Goal: Task Accomplishment & Management: Manage account settings

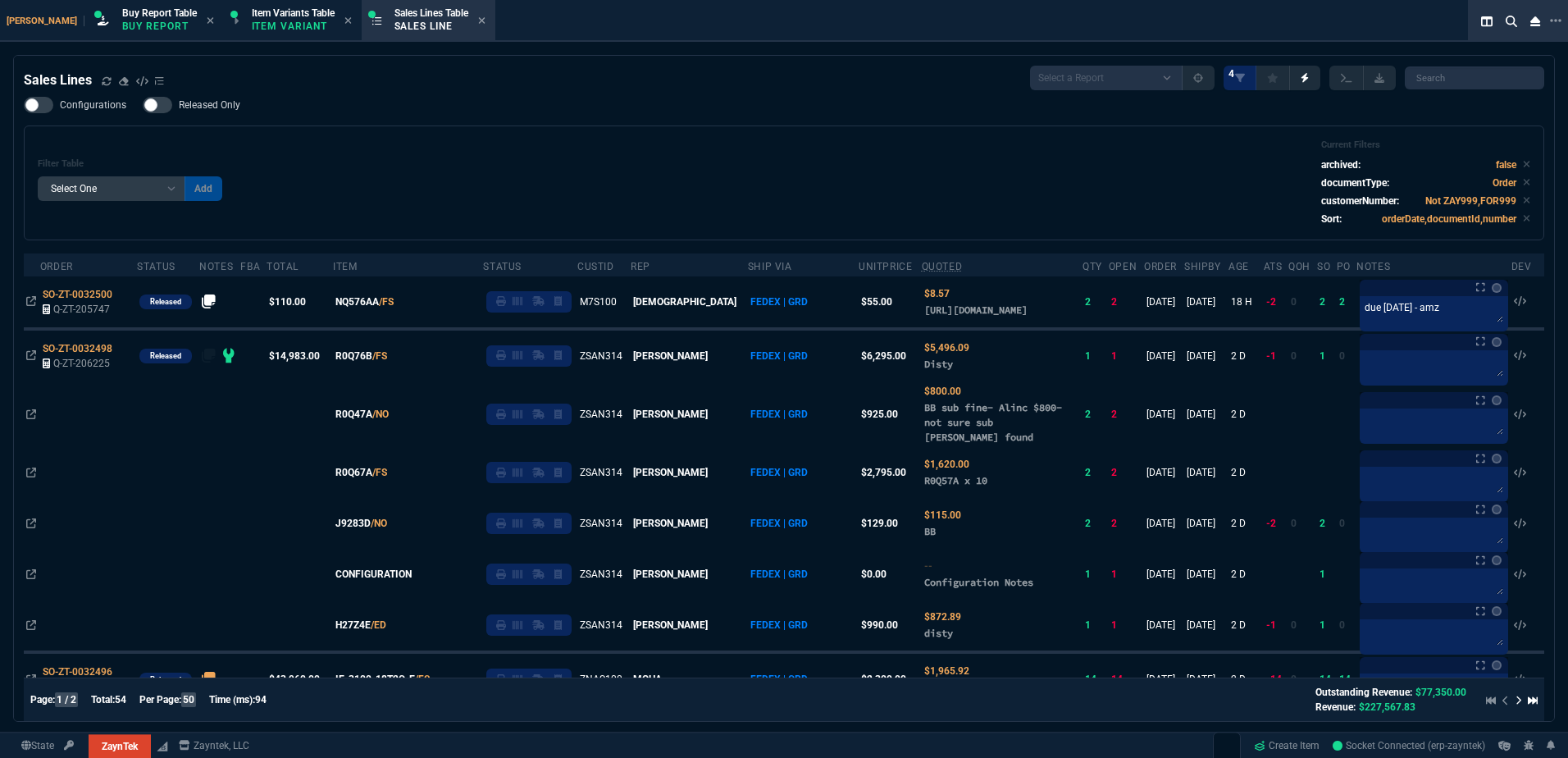
select select "1: BROV"
select select
click at [683, 203] on div "Filter Table Select One Add Filter () Age () ATS () Cond (itemVariantCode) Cust…" at bounding box center [784, 183] width 1492 height 87
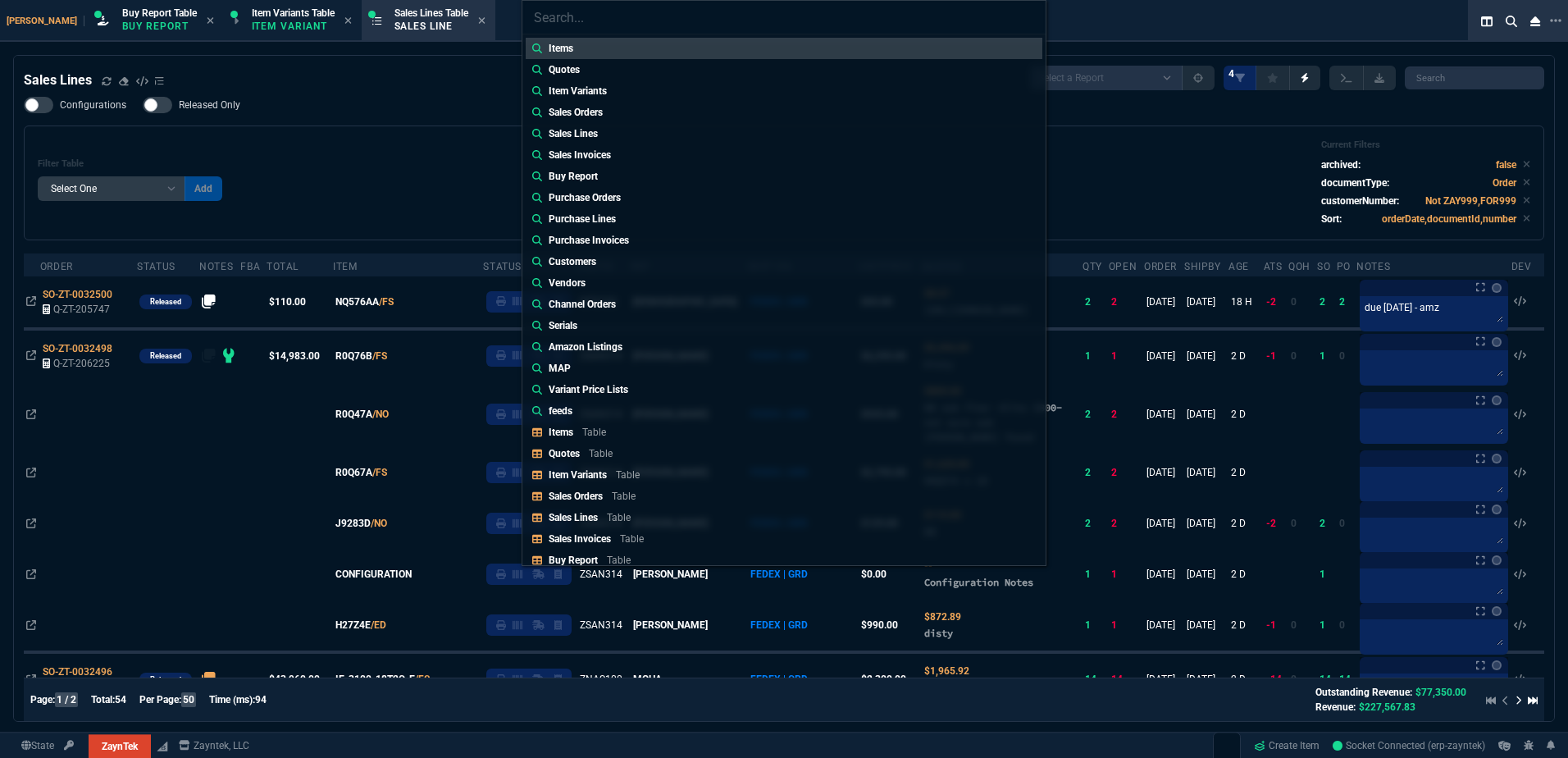
type input "Quotes: Q-ZT-206228"
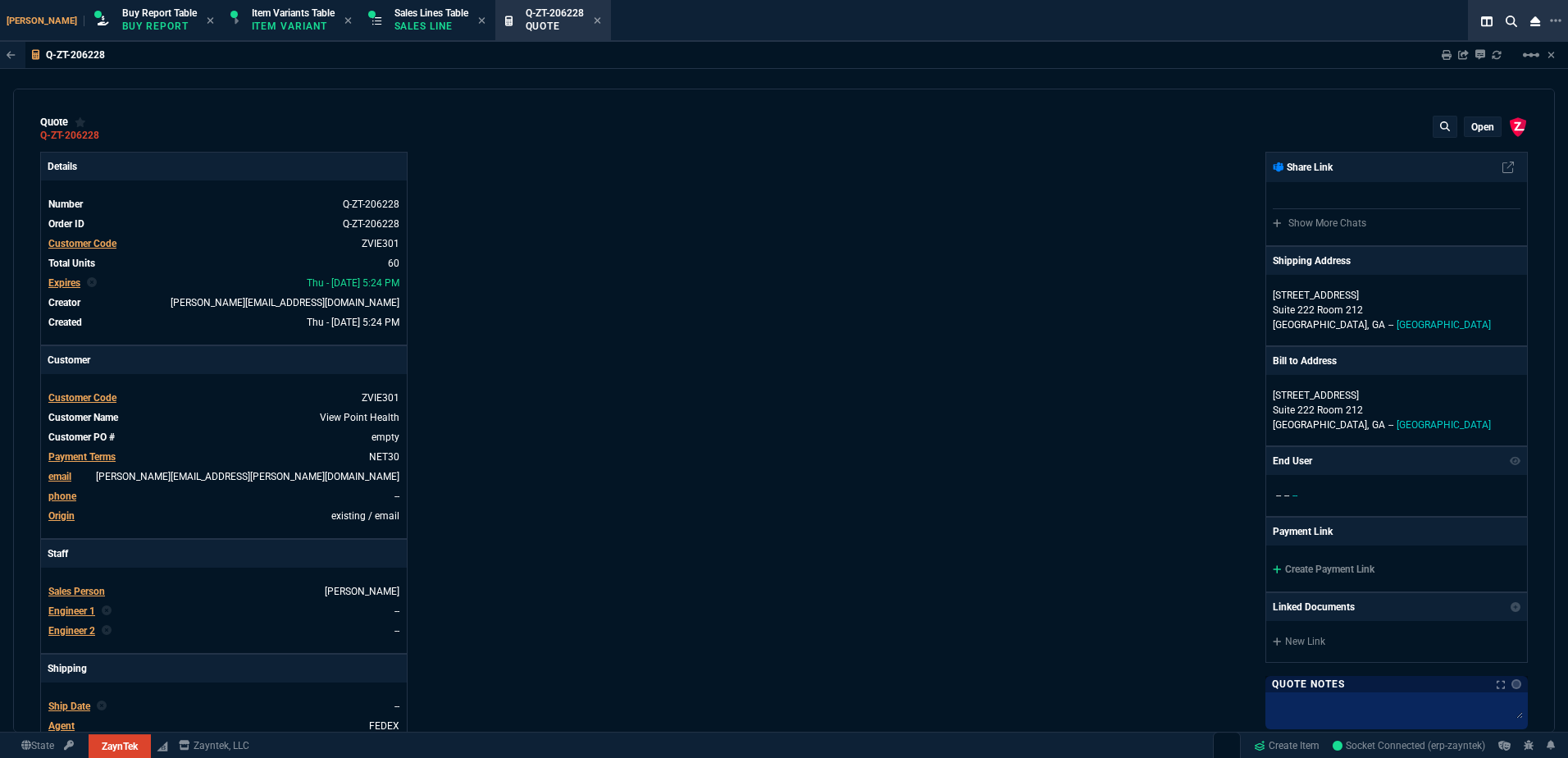
type input "17"
type input "129"
type input "15"
type input "173"
type input "-1"
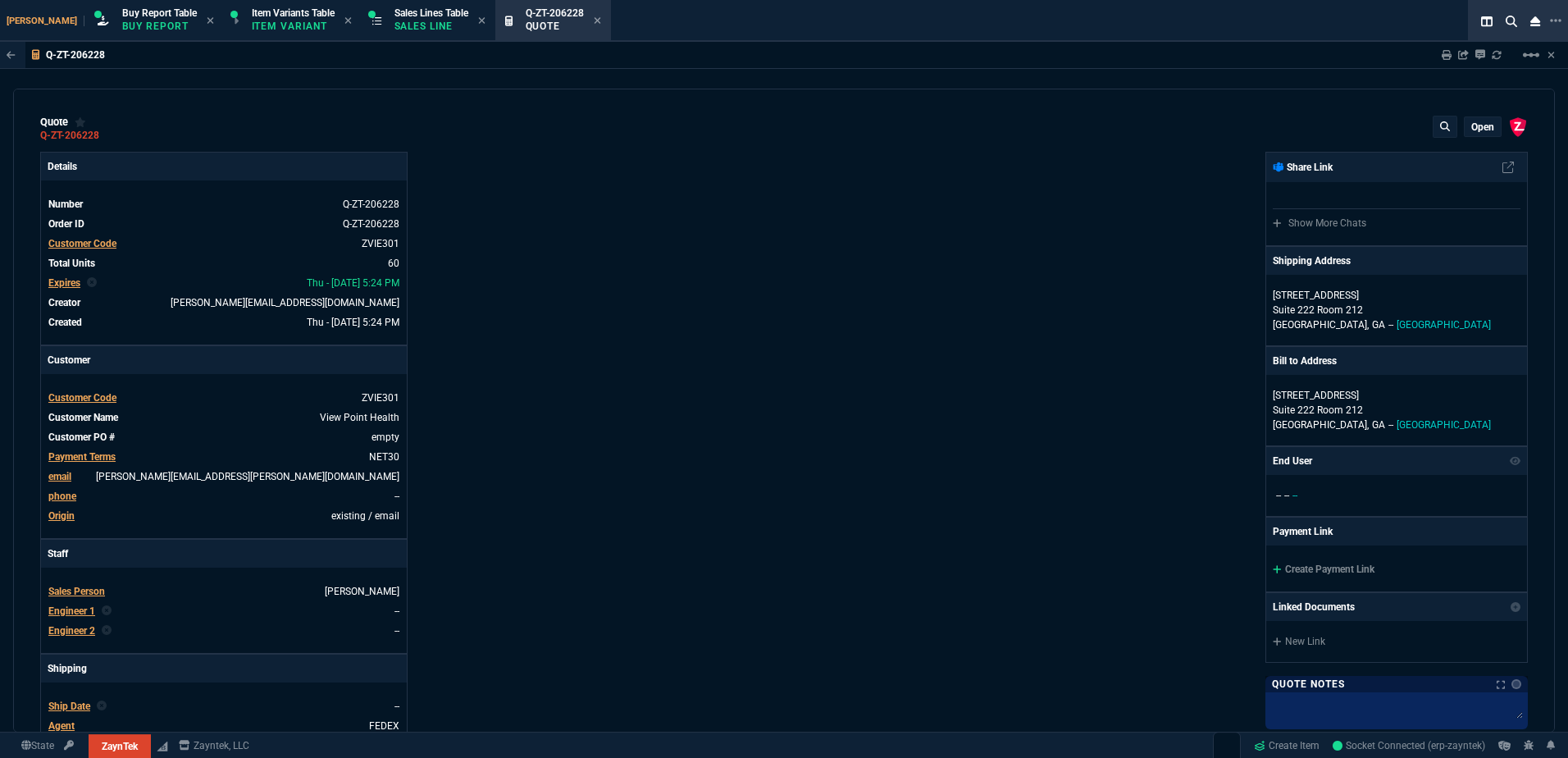
type input "-2"
type input "20"
click at [1534, 57] on mat-icon "linear_scale" at bounding box center [1531, 55] width 20 height 20
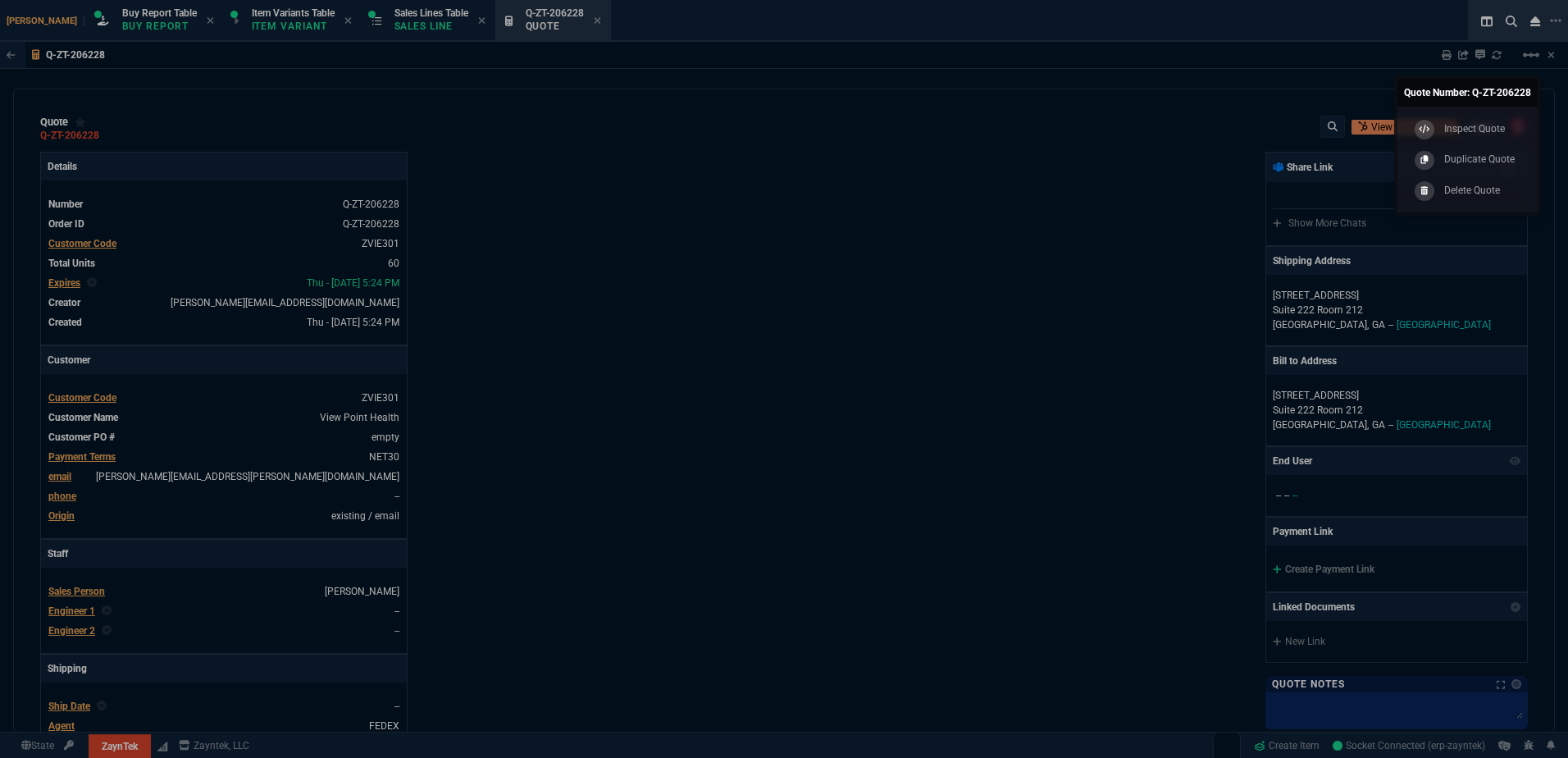
click at [1462, 158] on p "Duplicate Quote" at bounding box center [1479, 159] width 70 height 15
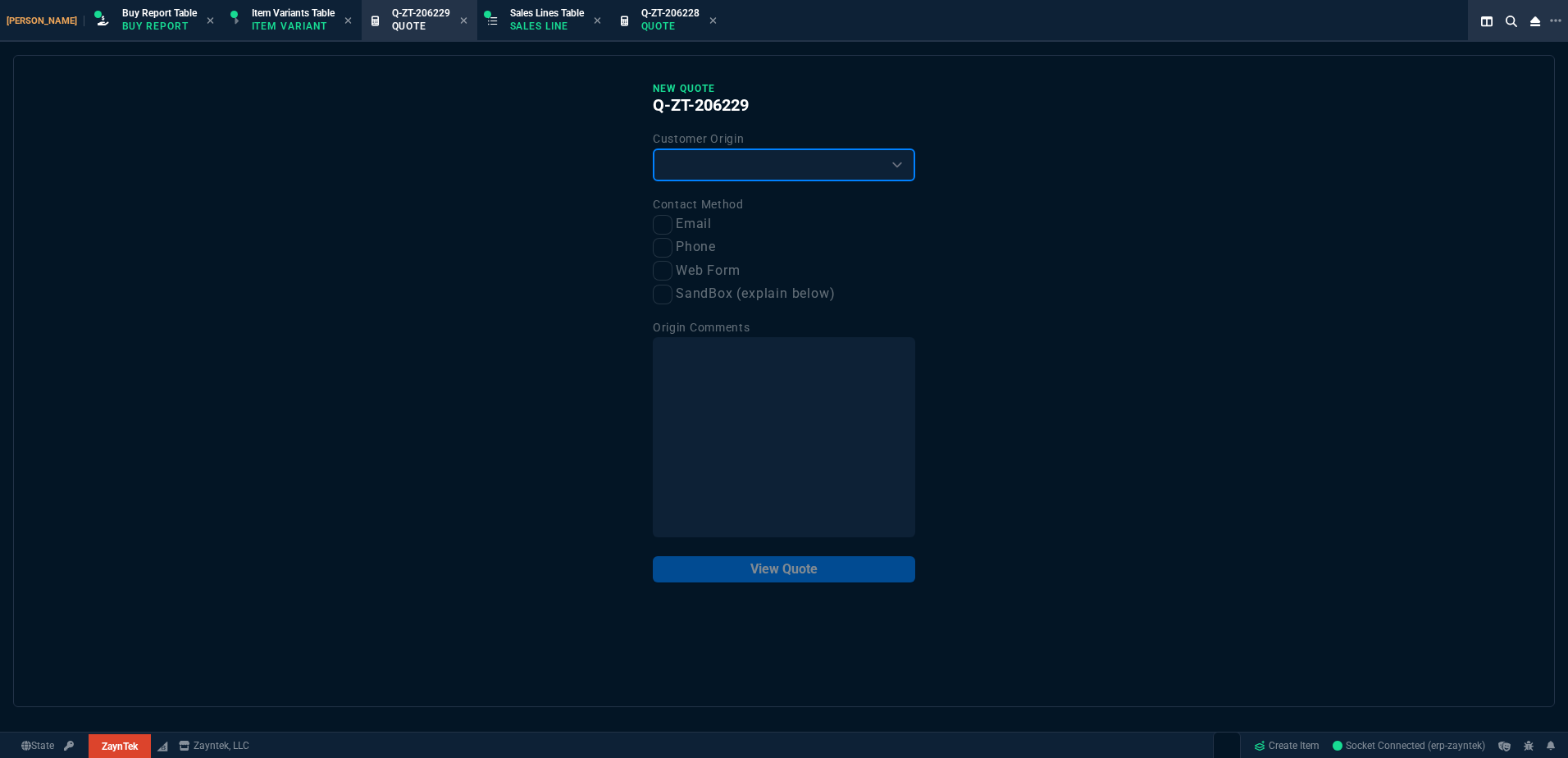
click at [711, 161] on select "Existing Customer Amazon Lead (first order) Website Lead (first order) Called (…" at bounding box center [784, 164] width 263 height 33
select select "existing"
click at [653, 149] on select "Existing Customer Amazon Lead (first order) Website Lead (first order) Called (…" at bounding box center [784, 164] width 263 height 33
click at [667, 215] on label "Email" at bounding box center [784, 225] width 263 height 21
click at [667, 215] on input "Email" at bounding box center [662, 224] width 20 height 20
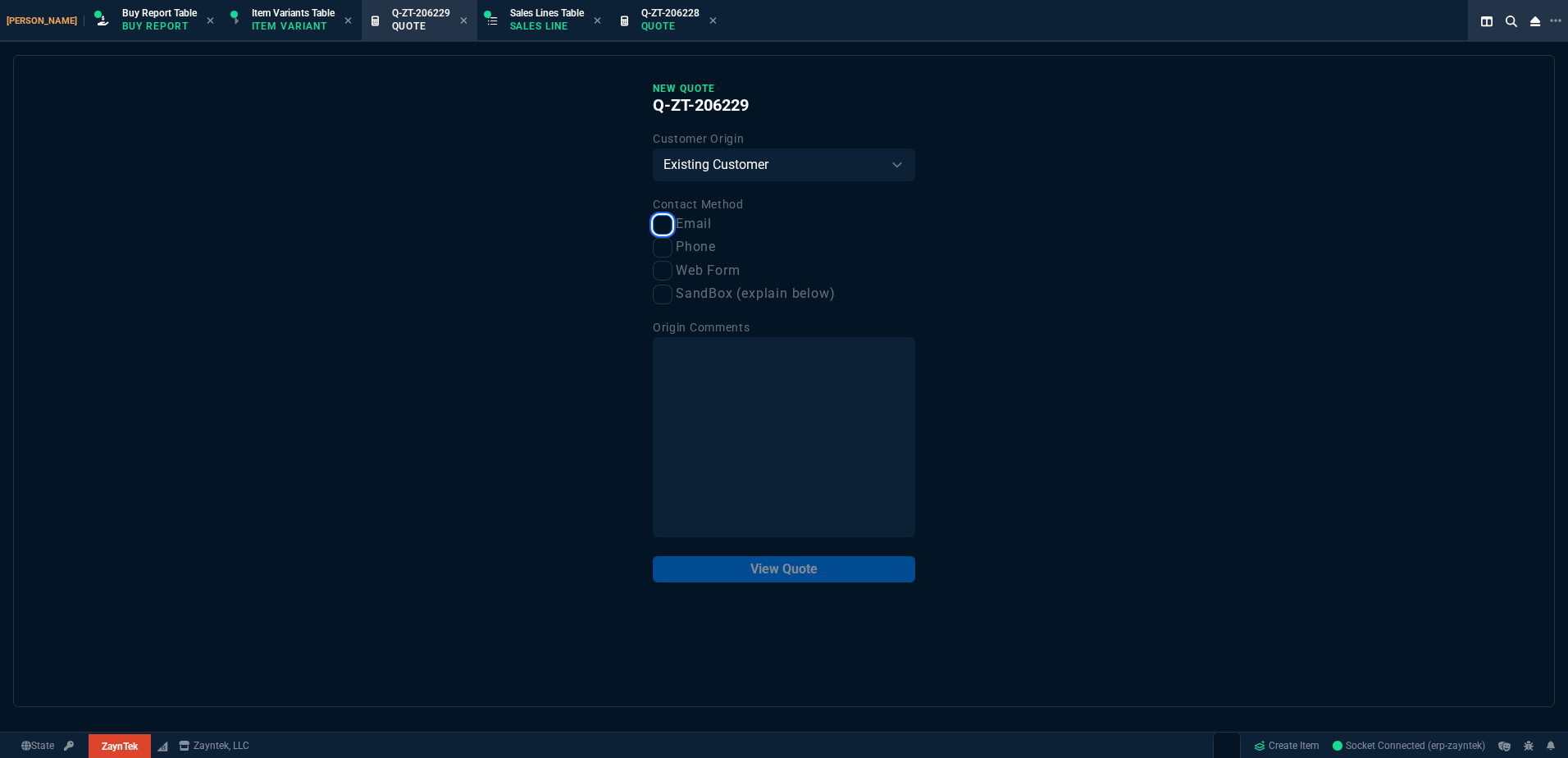
checkbox input "true"
click at [787, 565] on button "View Quote" at bounding box center [784, 569] width 263 height 27
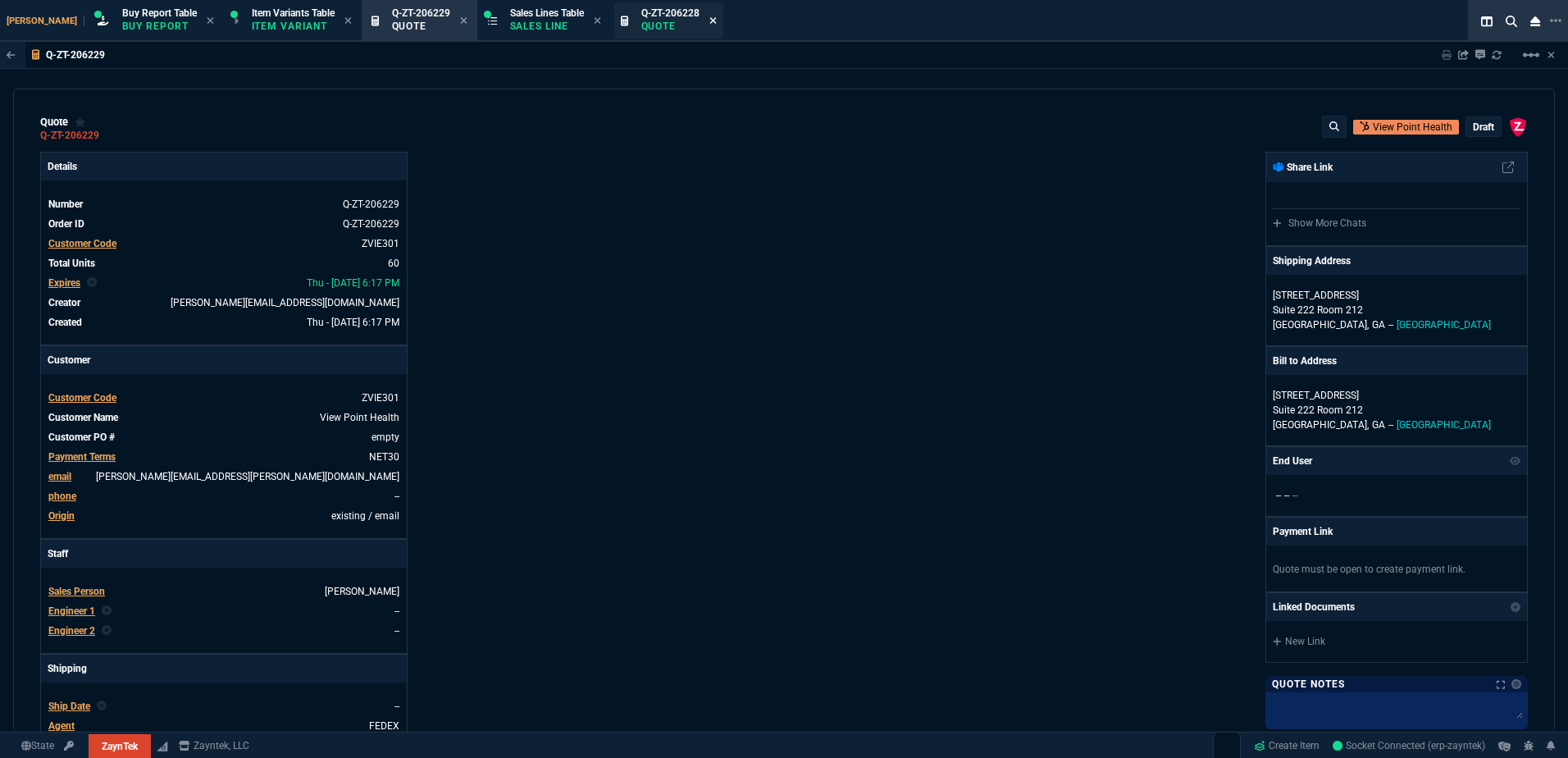
type input "17"
type input "129"
type input "15"
type input "173"
type input "-1"
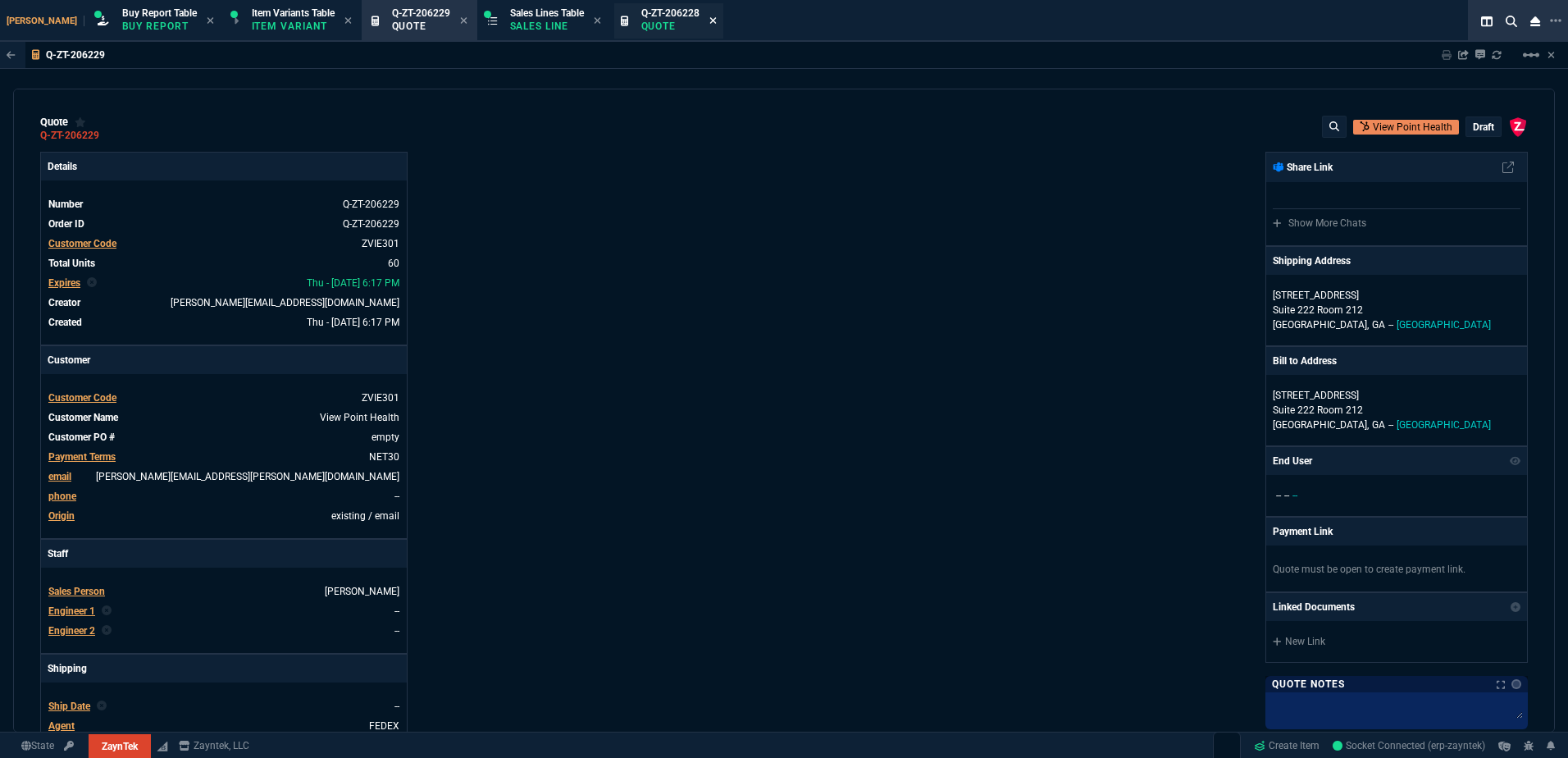
type input "-2"
type input "20"
click at [710, 20] on icon at bounding box center [713, 20] width 8 height 9
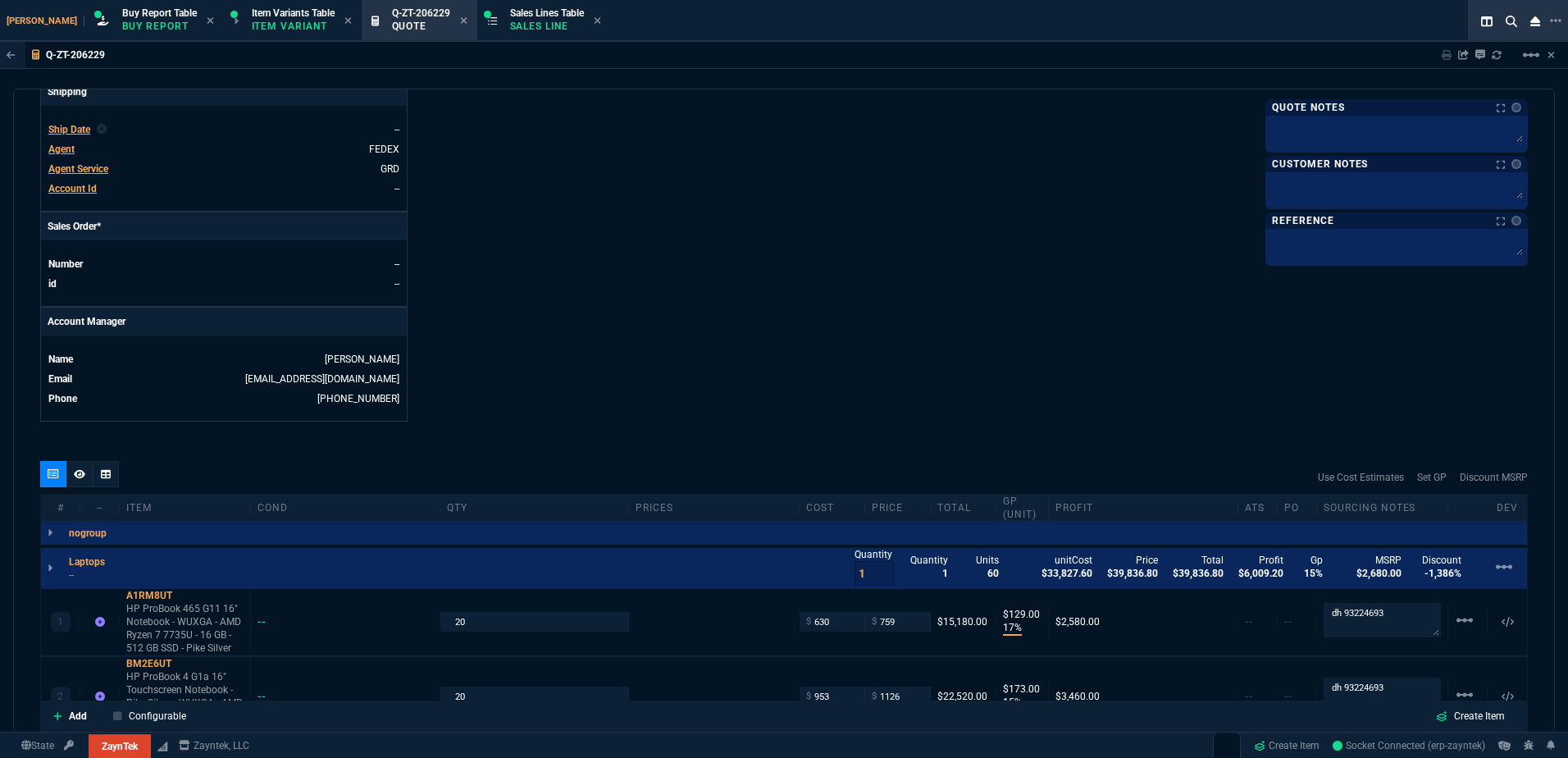
scroll to position [820, 0]
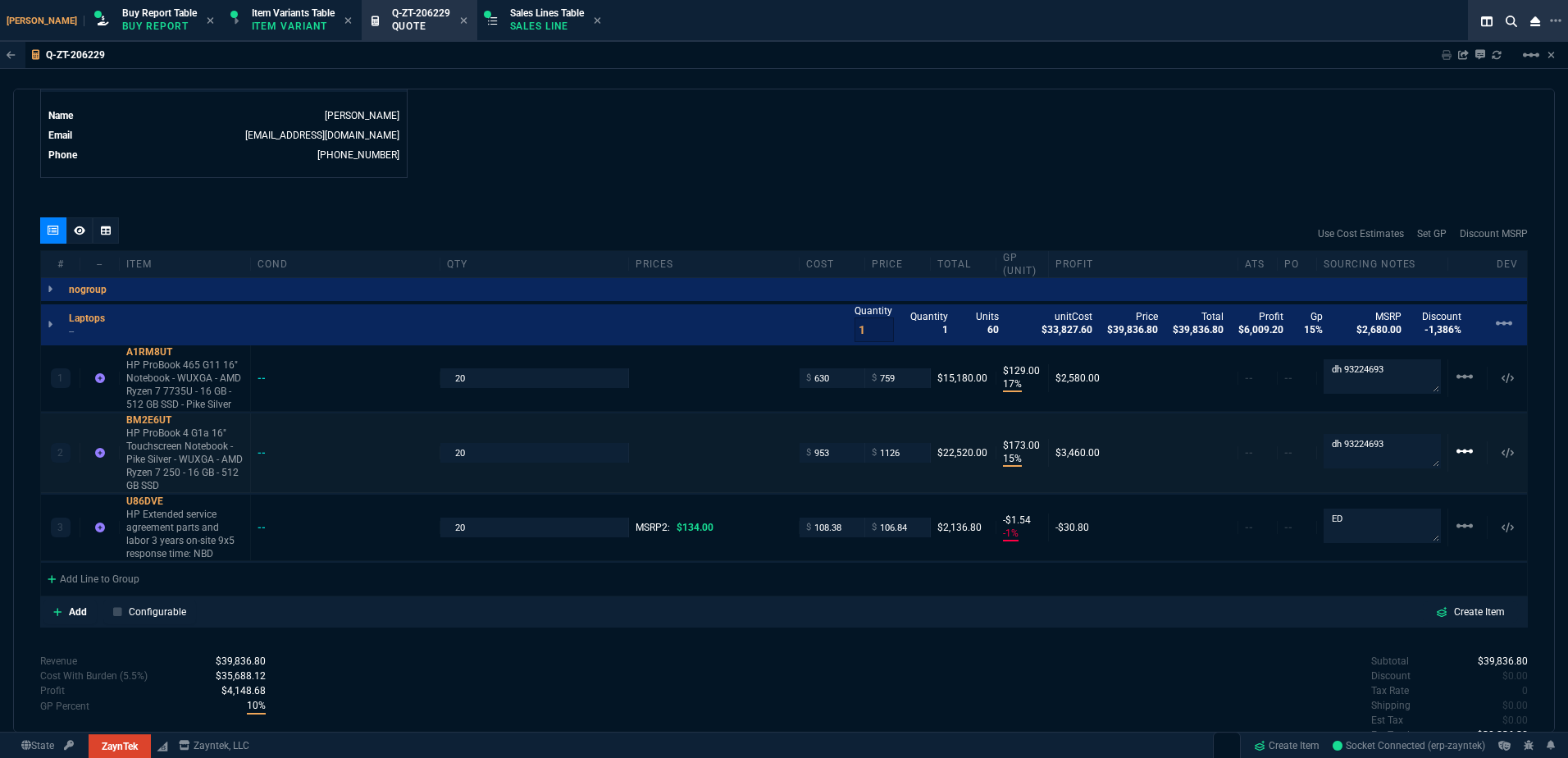
click at [1459, 449] on mat-icon "linear_scale" at bounding box center [1465, 451] width 20 height 20
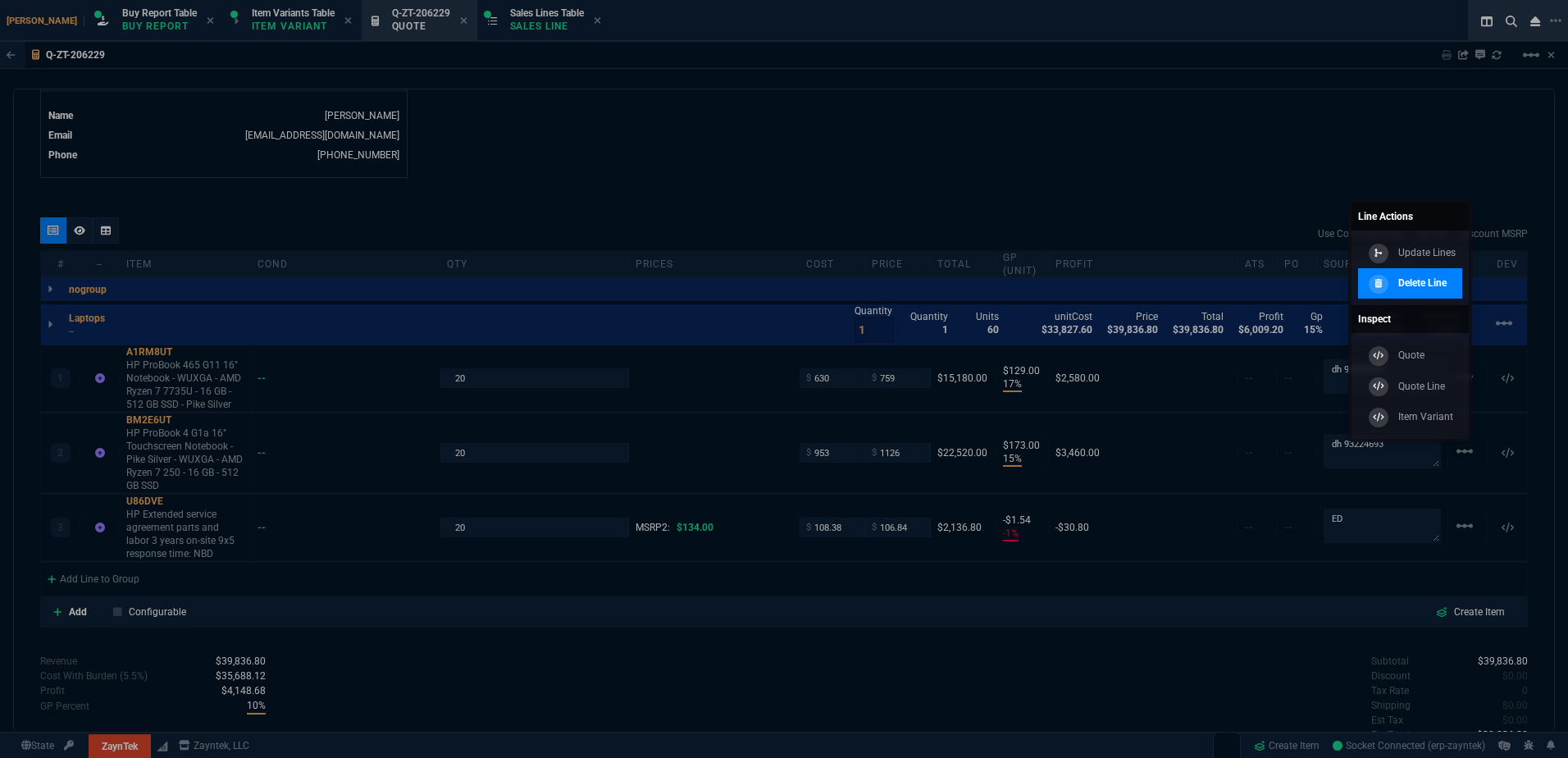
drag, startPoint x: 1425, startPoint y: 287, endPoint x: 848, endPoint y: 52, distance: 623.0
click at [1425, 286] on p "Delete Line" at bounding box center [1422, 283] width 47 height 15
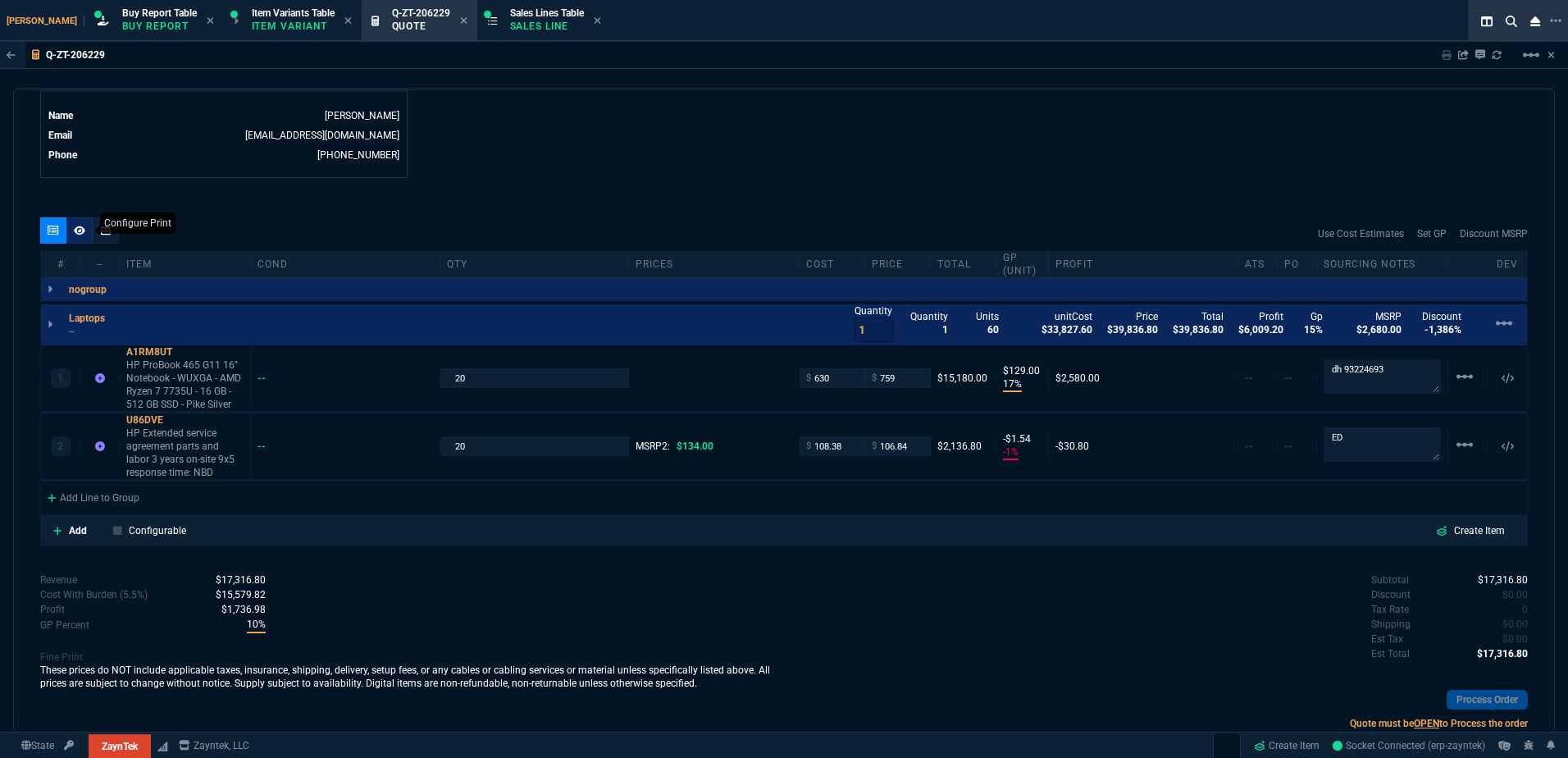
click at [76, 228] on icon at bounding box center [80, 231] width 11 height 9
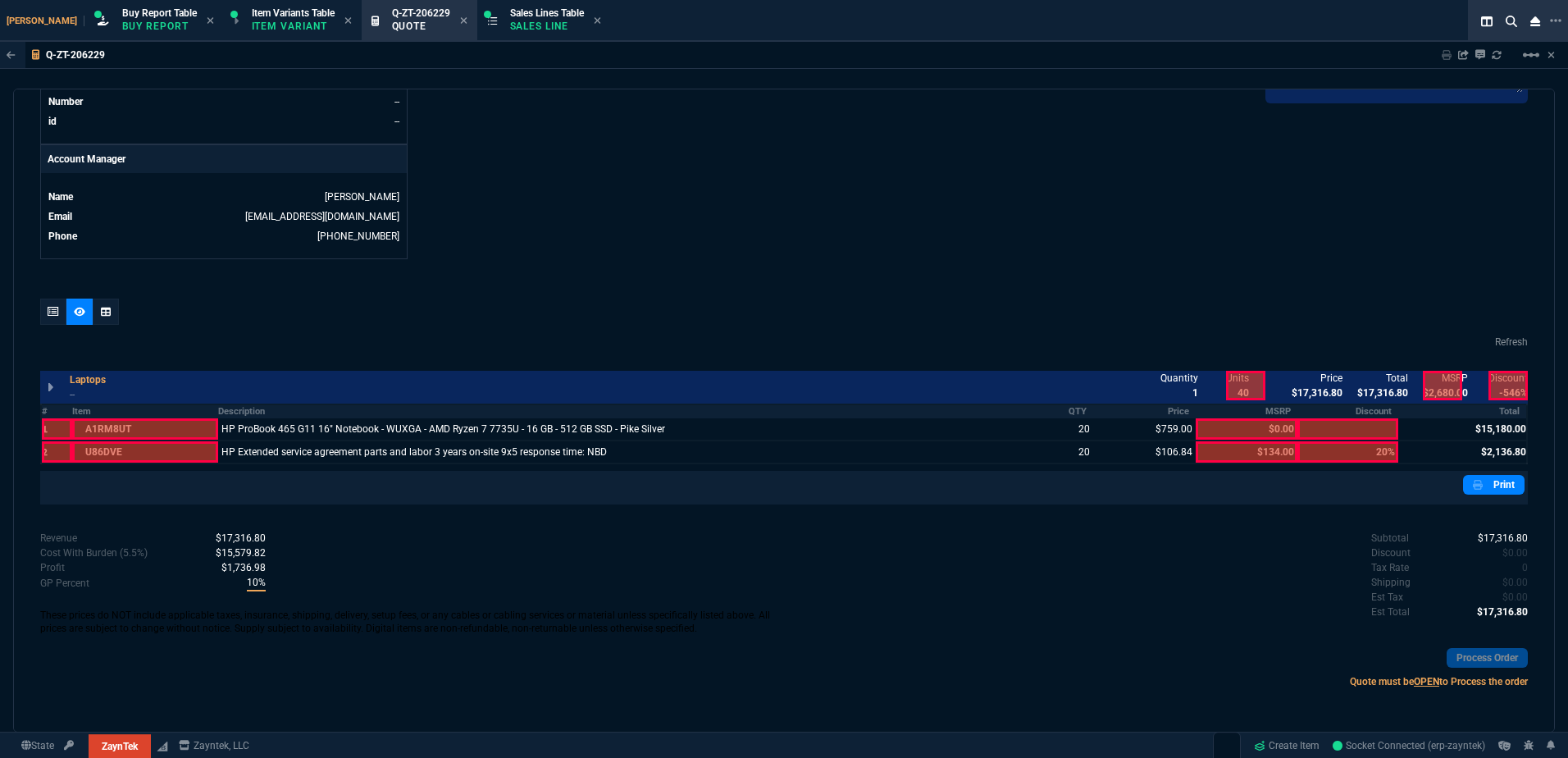
scroll to position [739, 0]
click at [149, 414] on th "Item" at bounding box center [145, 411] width 147 height 14
drag, startPoint x: 770, startPoint y: 288, endPoint x: 414, endPoint y: 277, distance: 356.2
click at [771, 288] on div "quote Q-ZT-206229 View Point Health draft ZaynTek, LLC [STREET_ADDRESS] Details…" at bounding box center [784, 410] width 1541 height 644
click at [49, 302] on div at bounding box center [53, 312] width 27 height 27
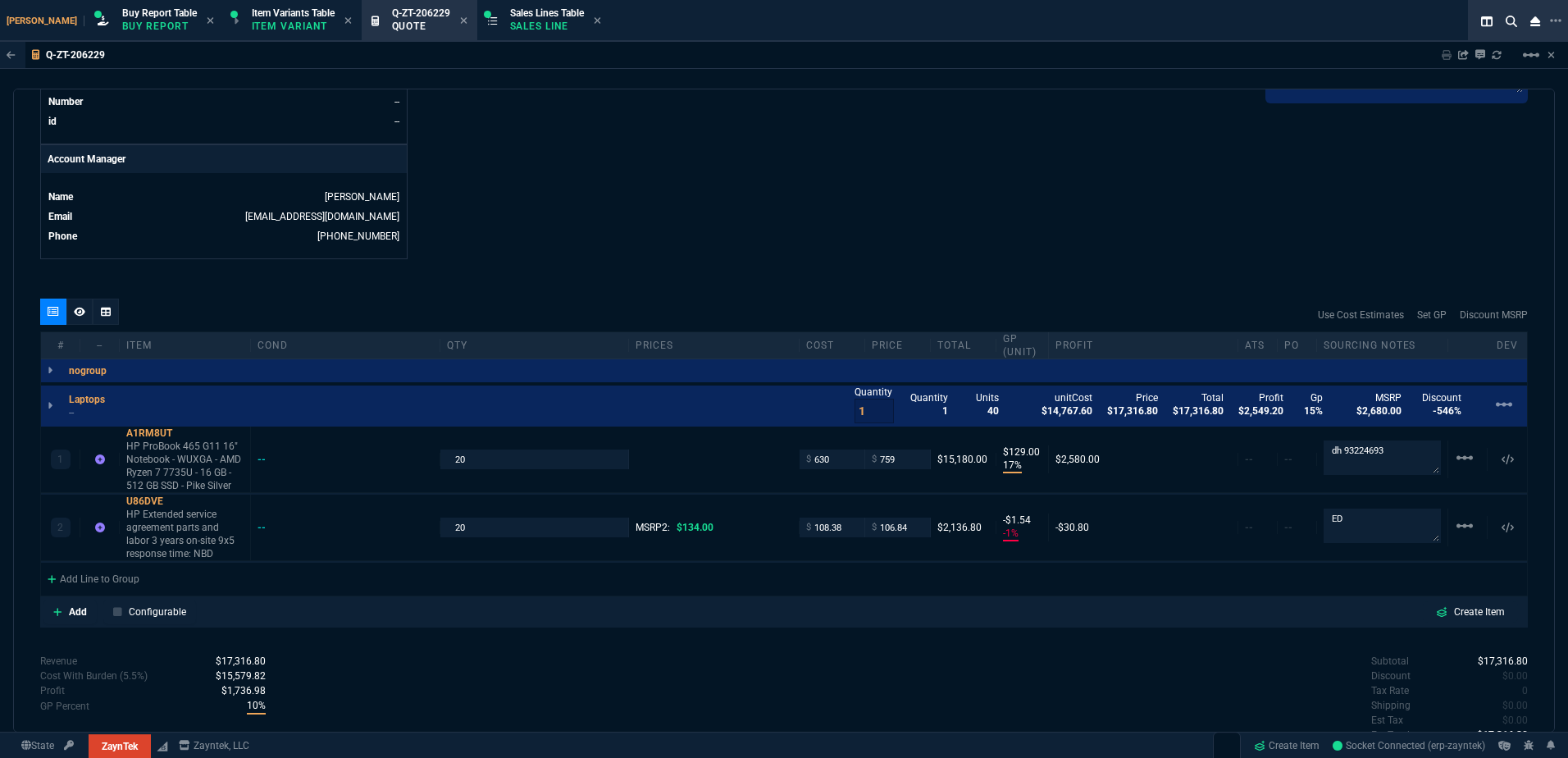
scroll to position [820, 0]
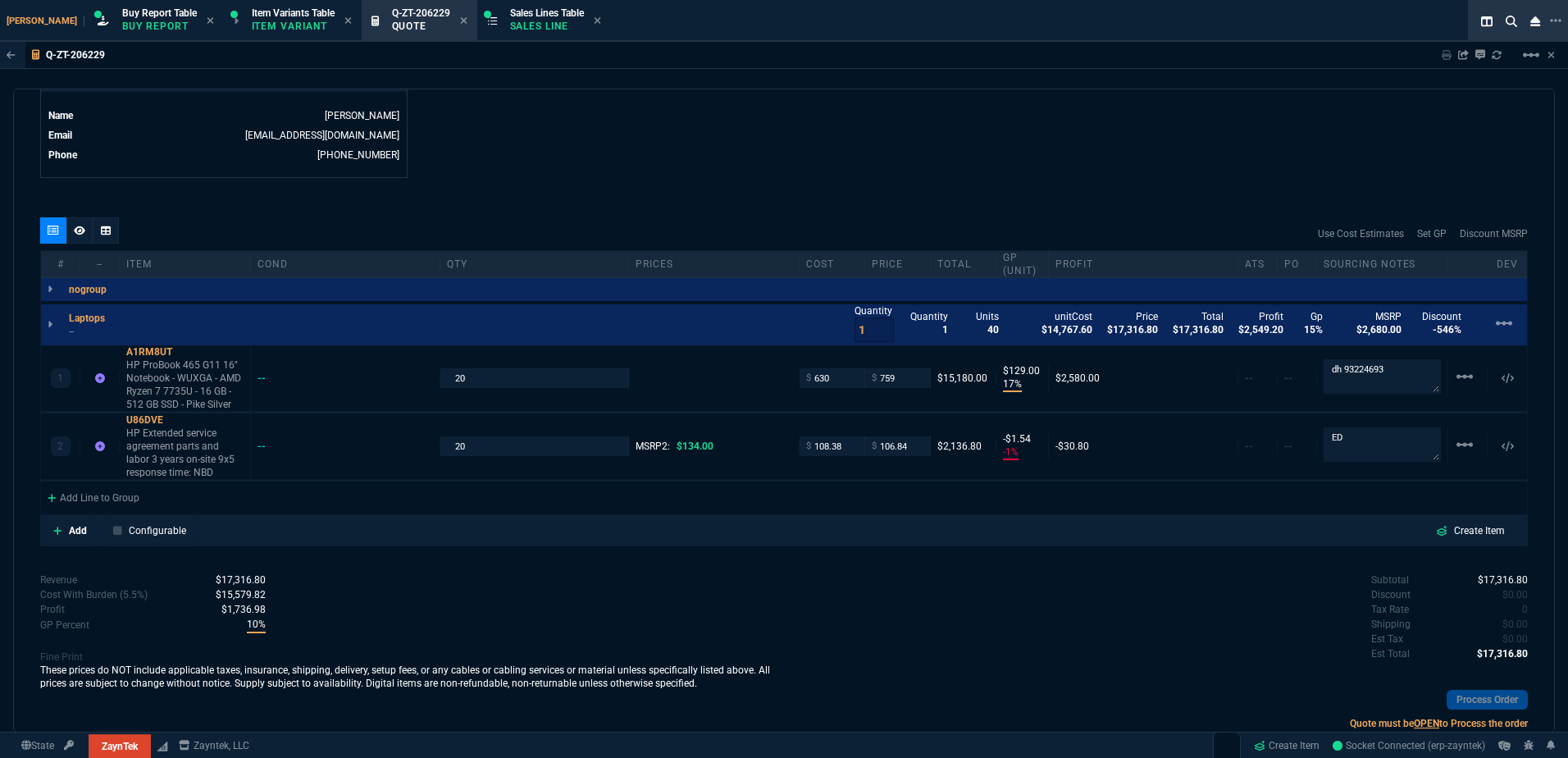
type input "17"
type input "129"
type input "-1"
type input "-2"
type input "20"
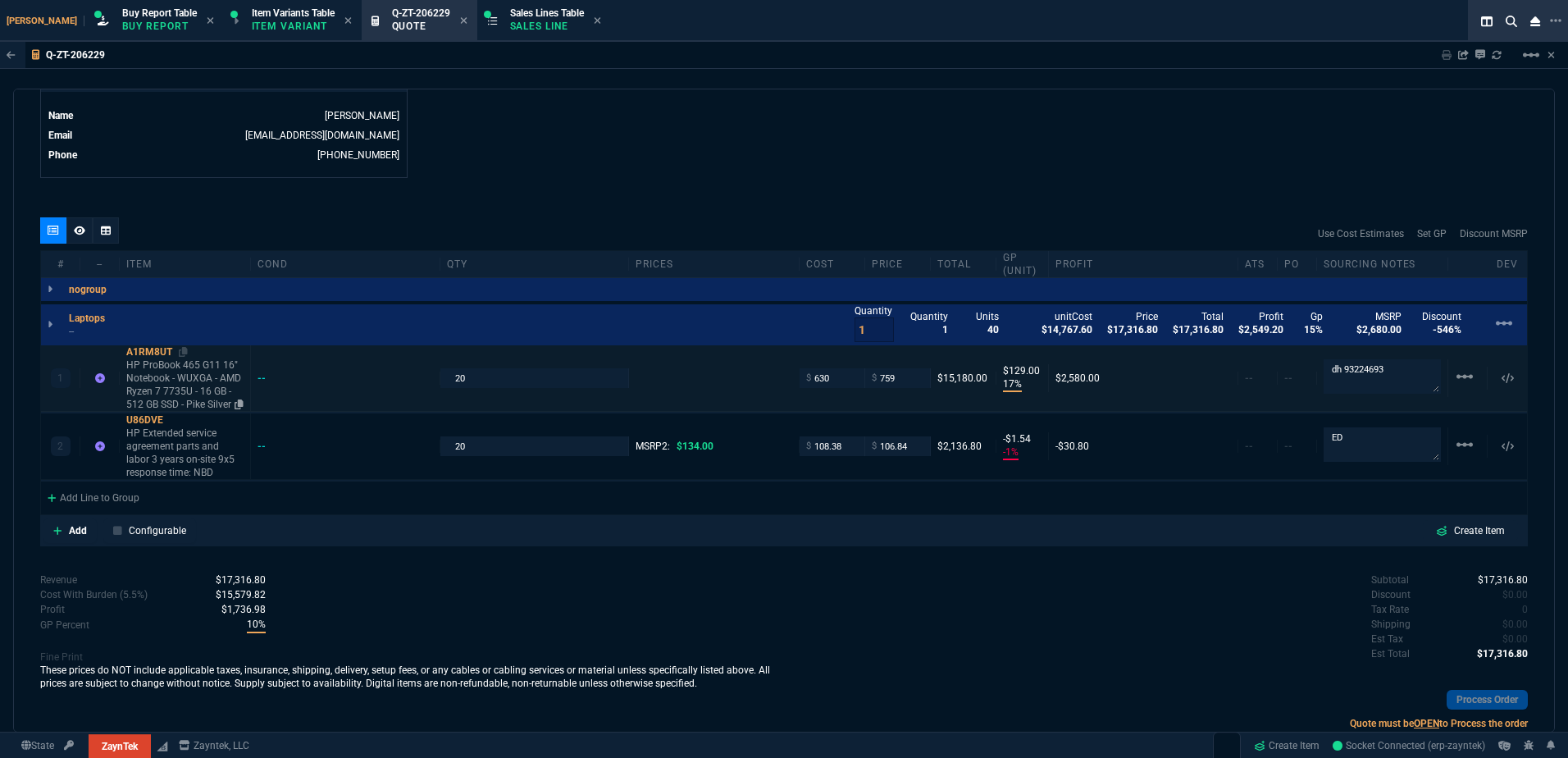
click at [143, 369] on p "HP ProBook 465 G11 16" Notebook - WUXGA - AMD Ryzen 7 7735U - 16 GB - 512 GB SS…" at bounding box center [185, 384] width 118 height 52
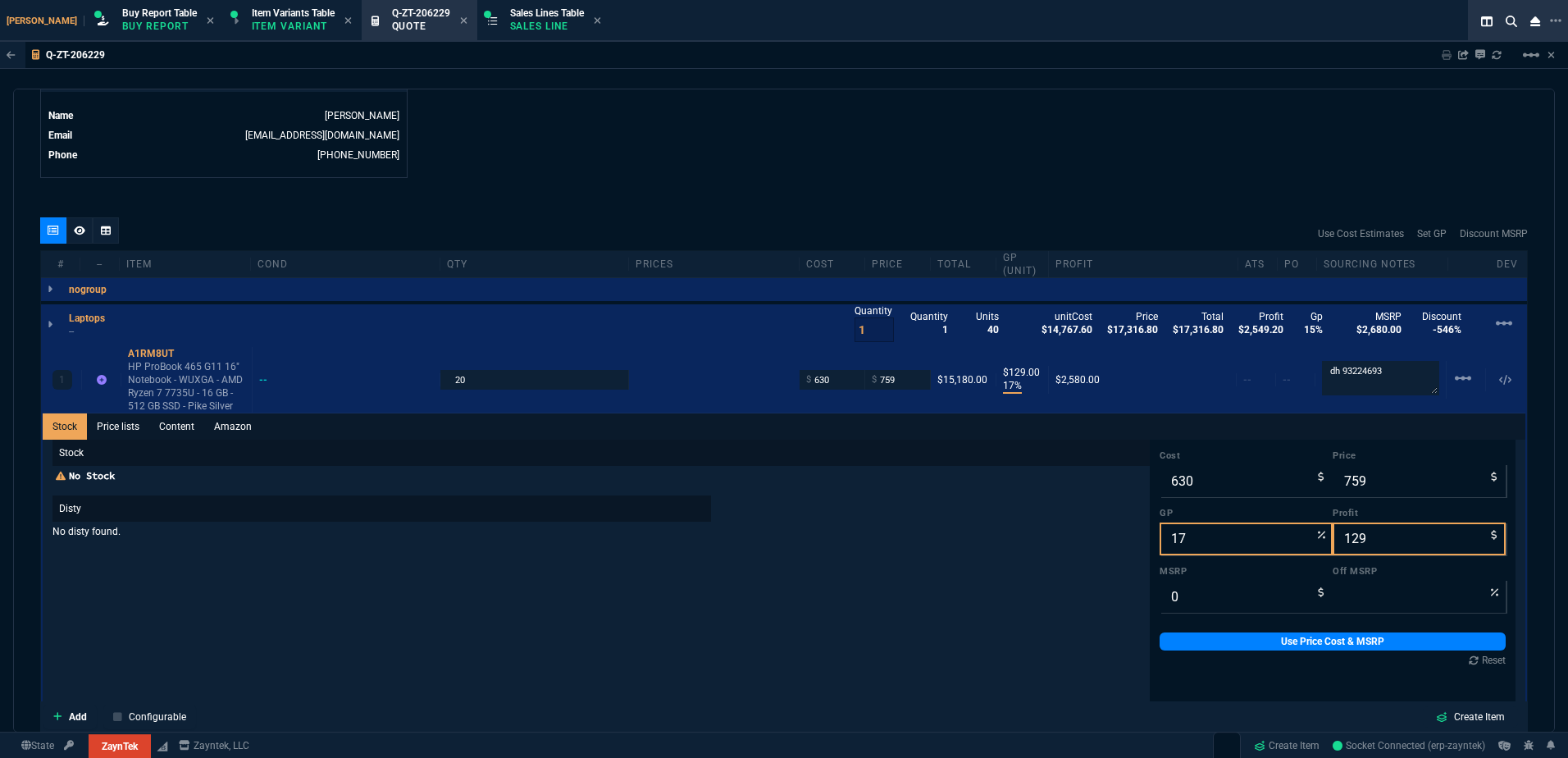
click at [383, 213] on div "quote Q-ZT-206229 View Point Health draft ZaynTek, LLC [STREET_ADDRESS] Details…" at bounding box center [784, 410] width 1541 height 644
click at [95, 338] on p "--" at bounding box center [92, 331] width 46 height 13
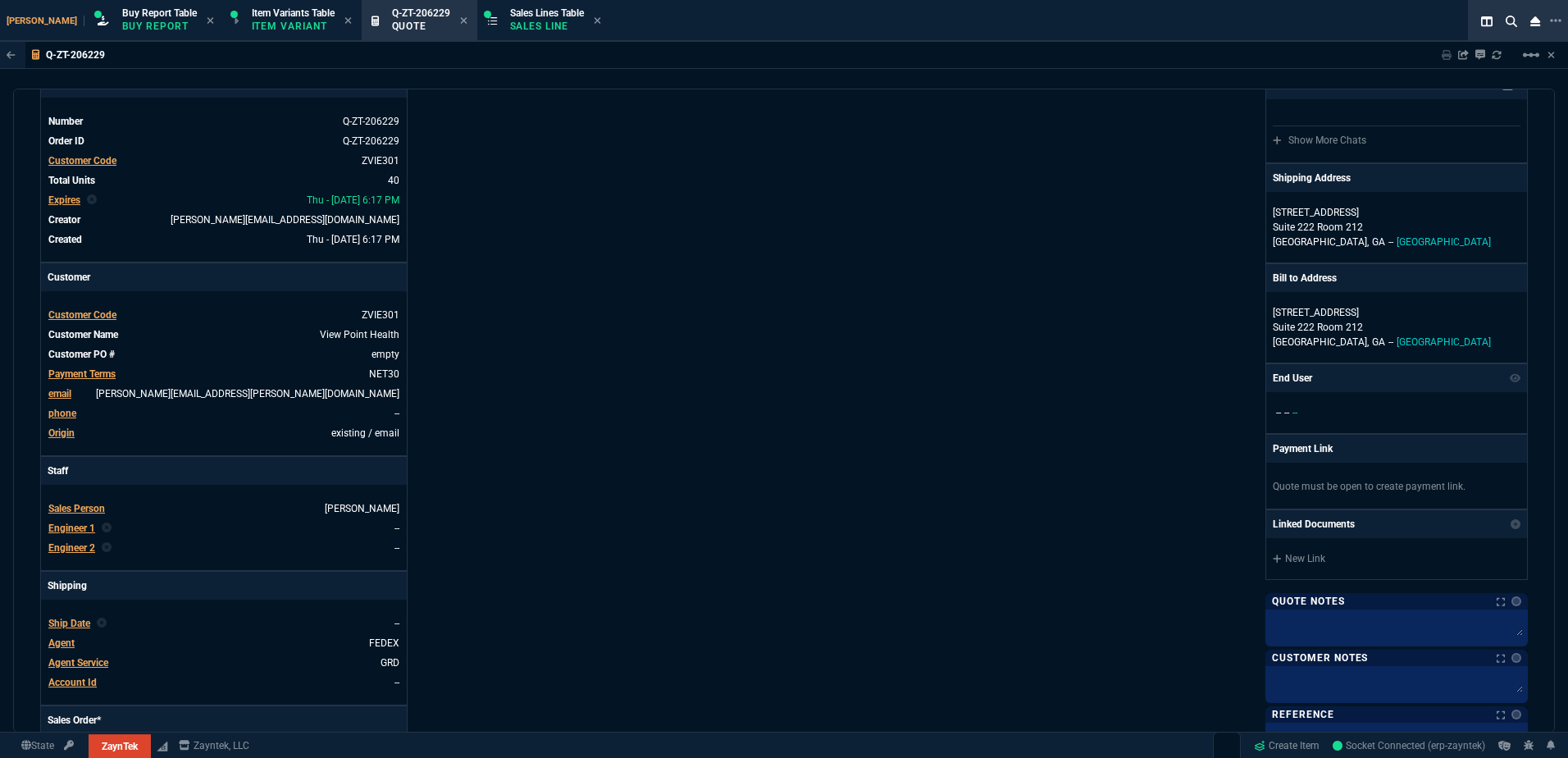
scroll to position [0, 0]
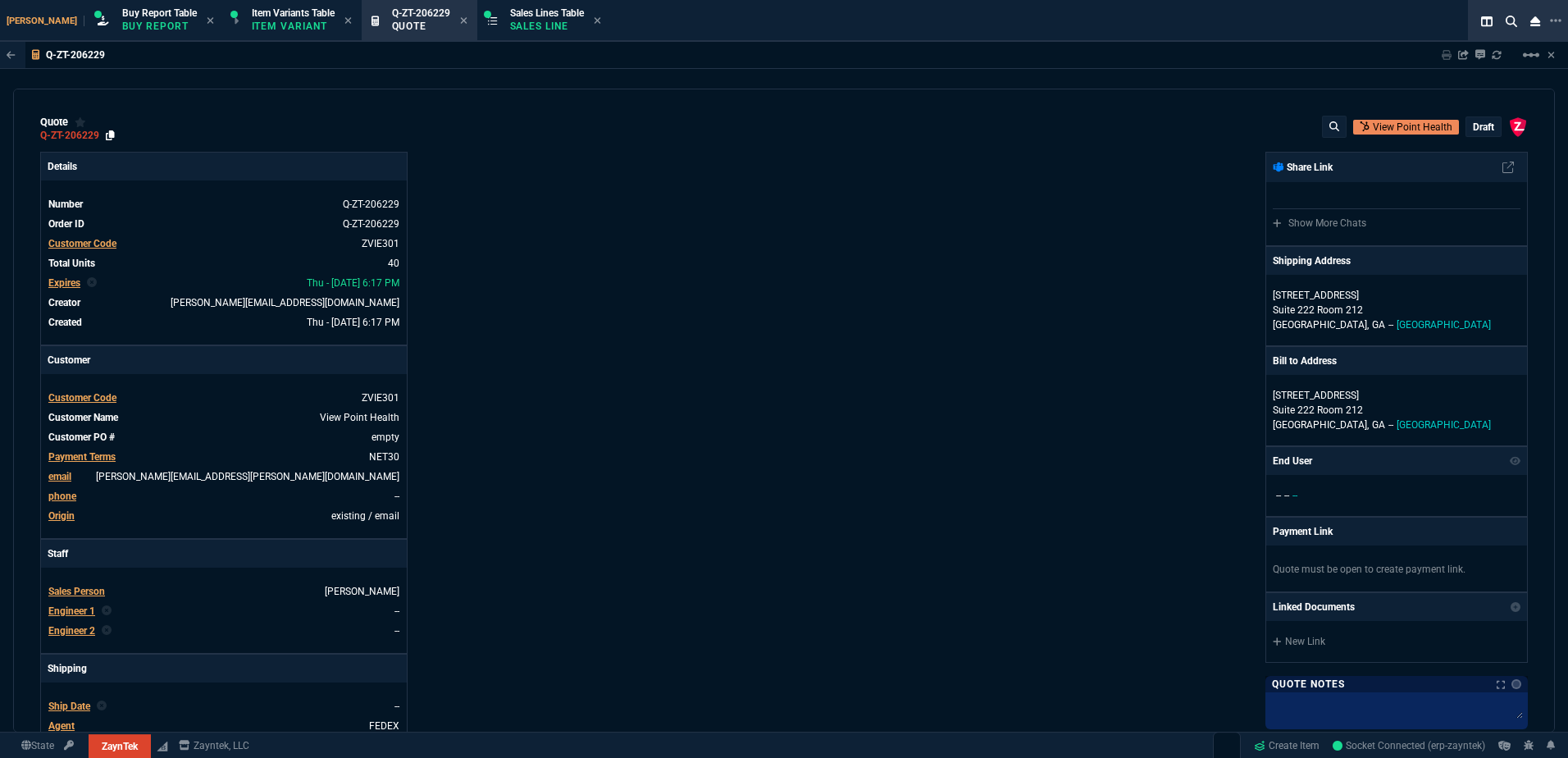
click at [110, 137] on icon at bounding box center [111, 135] width 9 height 9
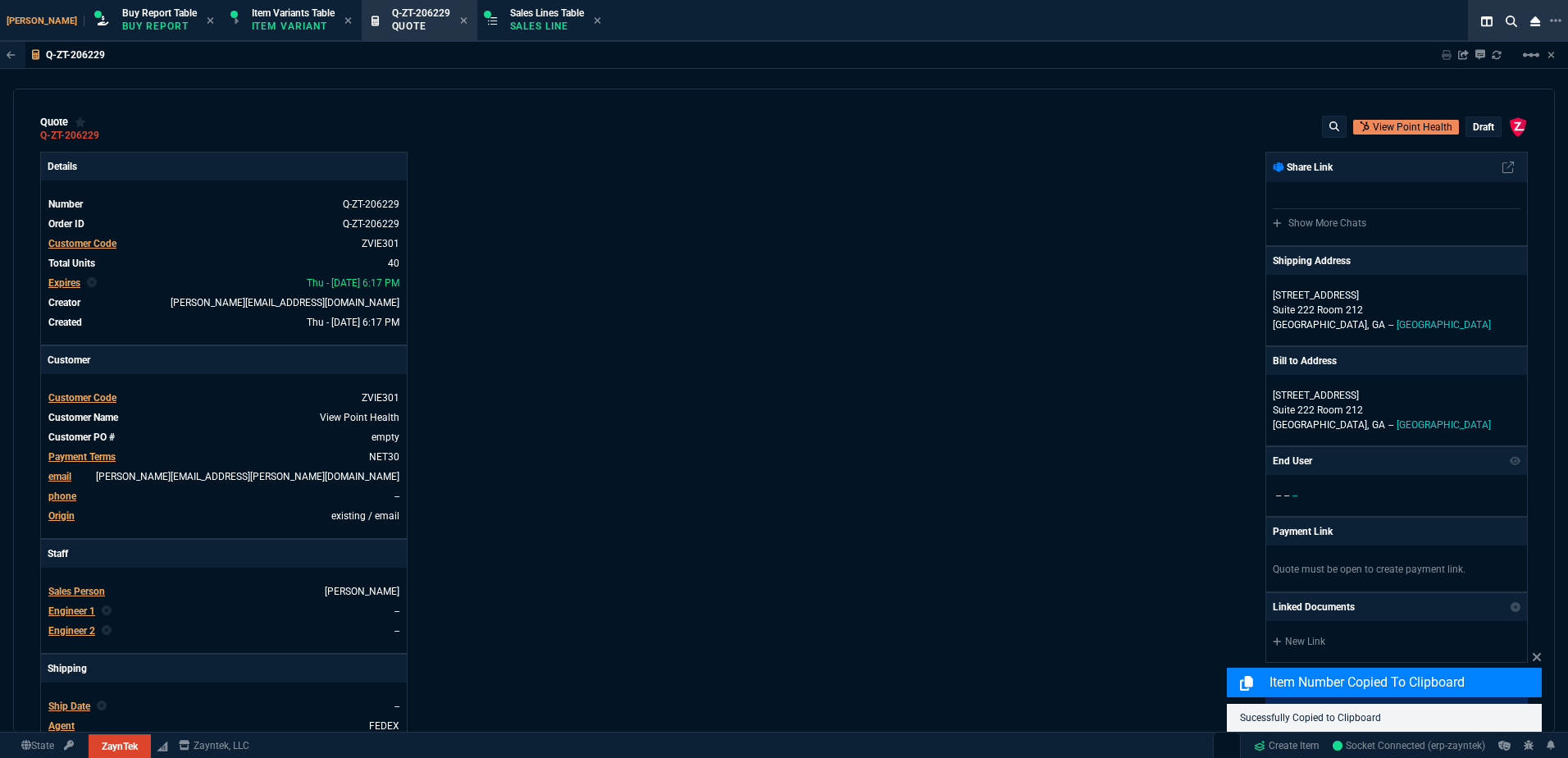
click at [1474, 128] on p "draft" at bounding box center [1484, 127] width 21 height 13
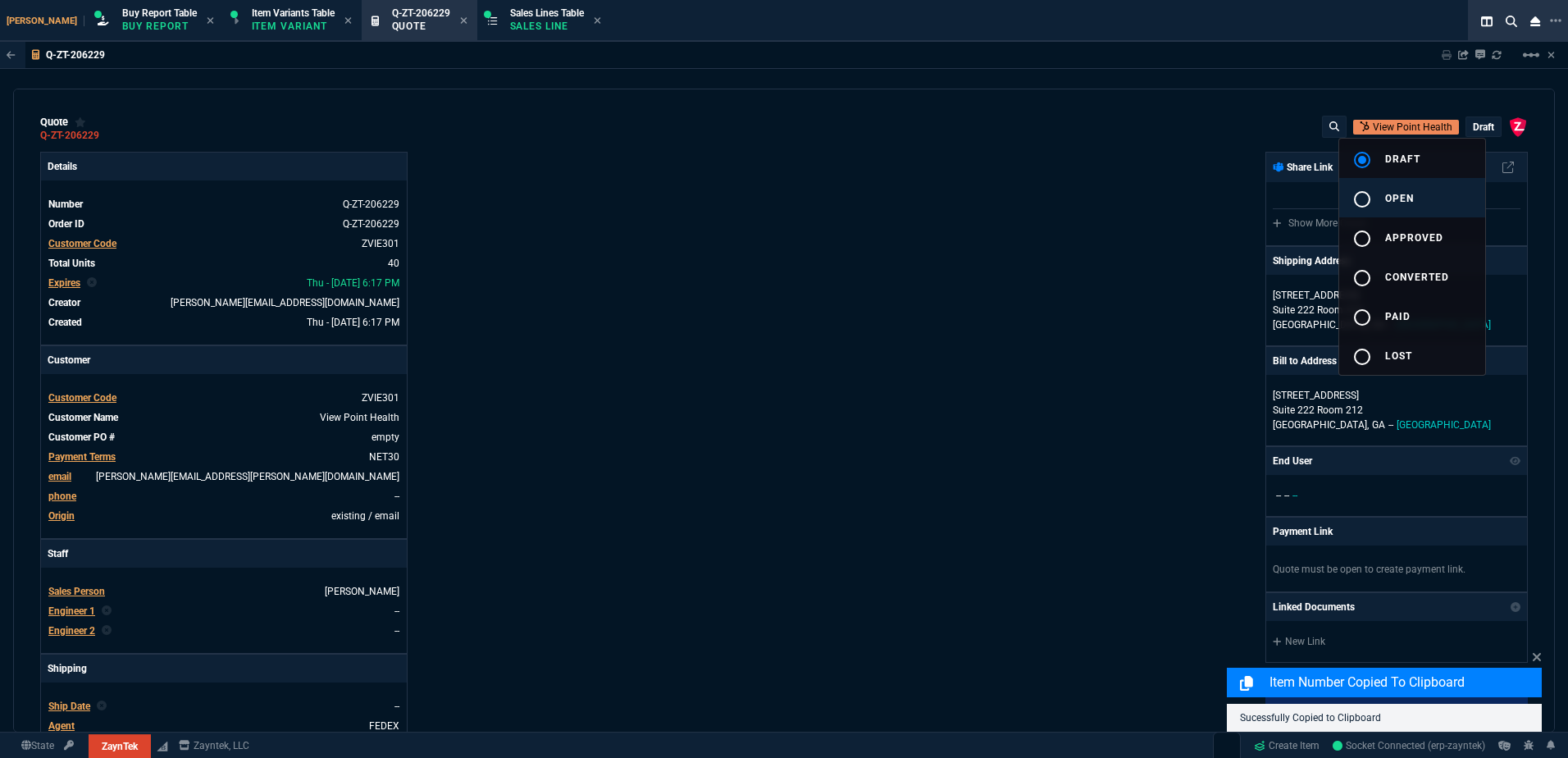
click at [1416, 191] on button "radio_button_unchecked open" at bounding box center [1412, 197] width 146 height 39
click at [971, 264] on div at bounding box center [784, 379] width 1568 height 758
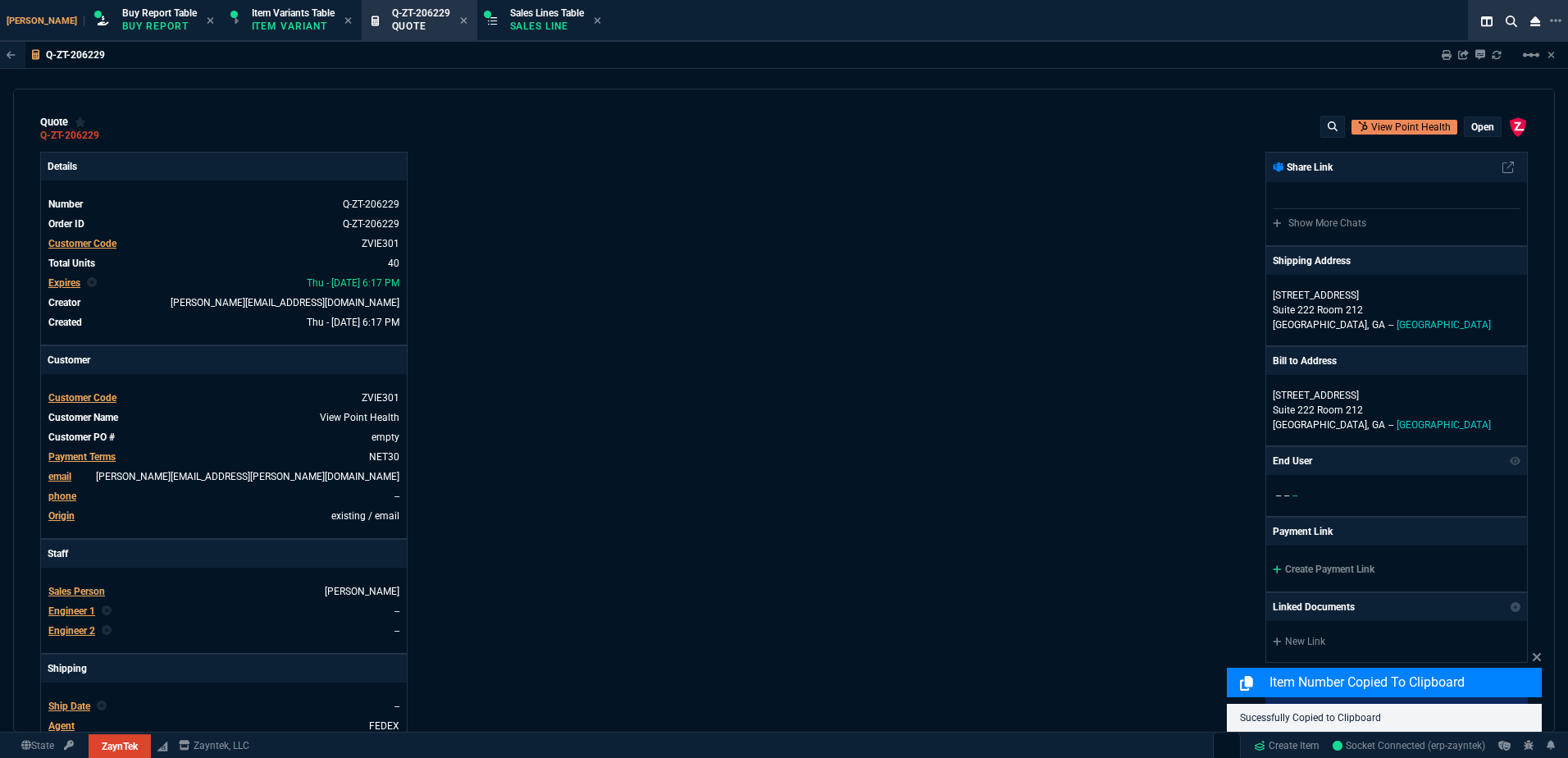
type input "17"
type input "129"
type input "-1"
type input "-2"
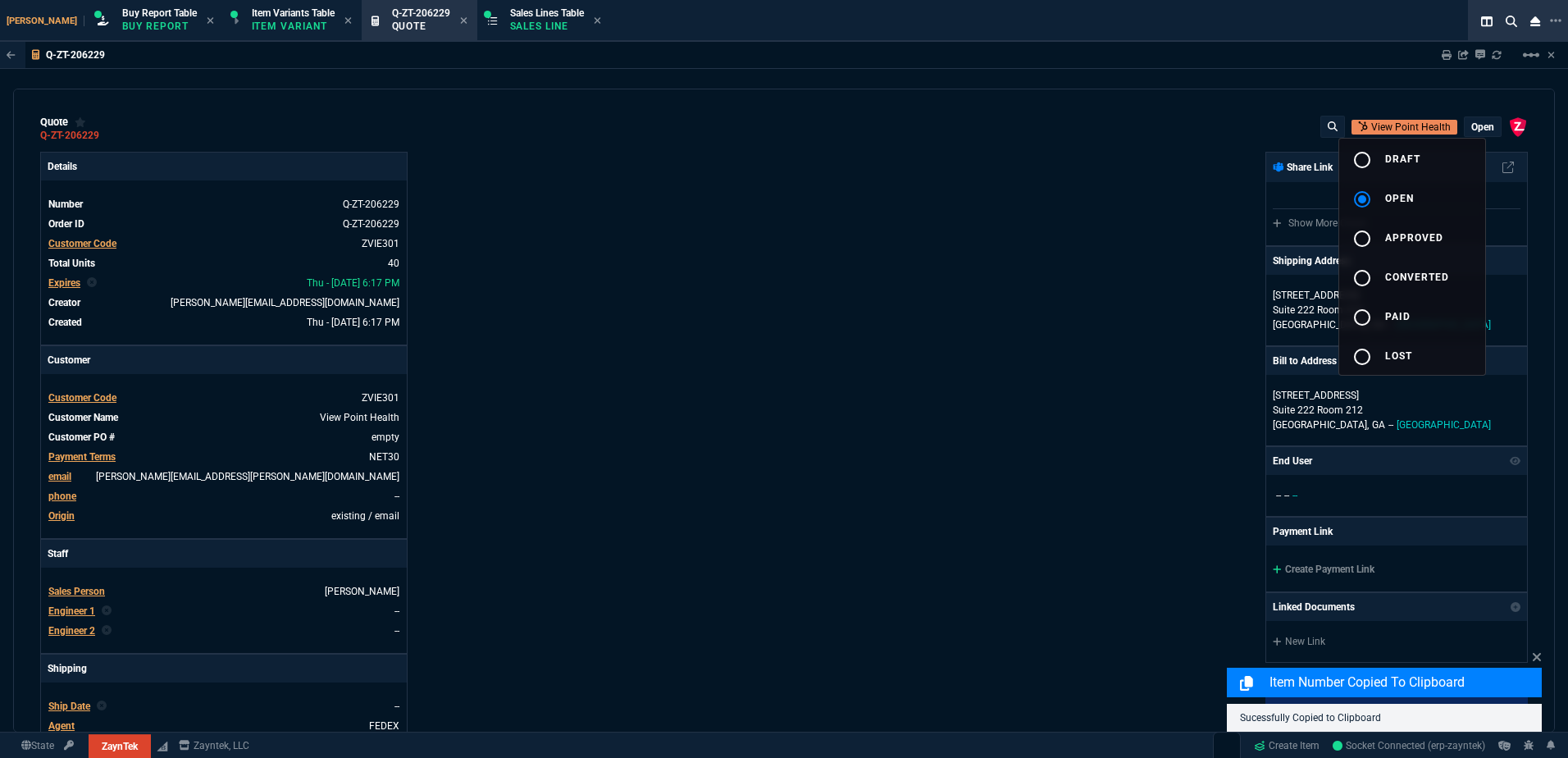
type input "20"
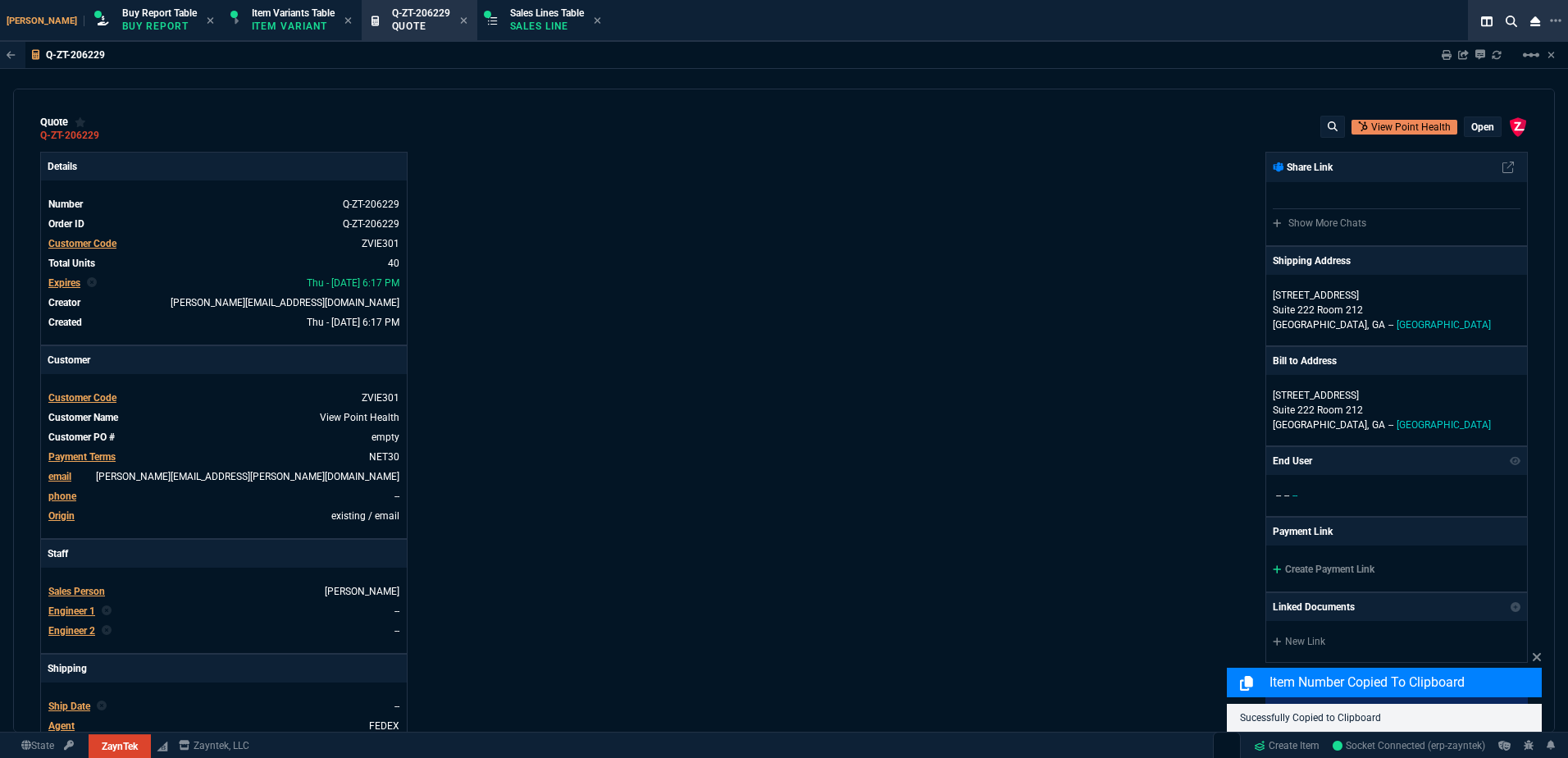
click at [65, 621] on tbody "Sales Person [PERSON_NAME] Engineer 1 -- Engineer 2 --" at bounding box center [224, 610] width 353 height 59
click at [67, 615] on span "Engineer 1" at bounding box center [71, 611] width 46 height 11
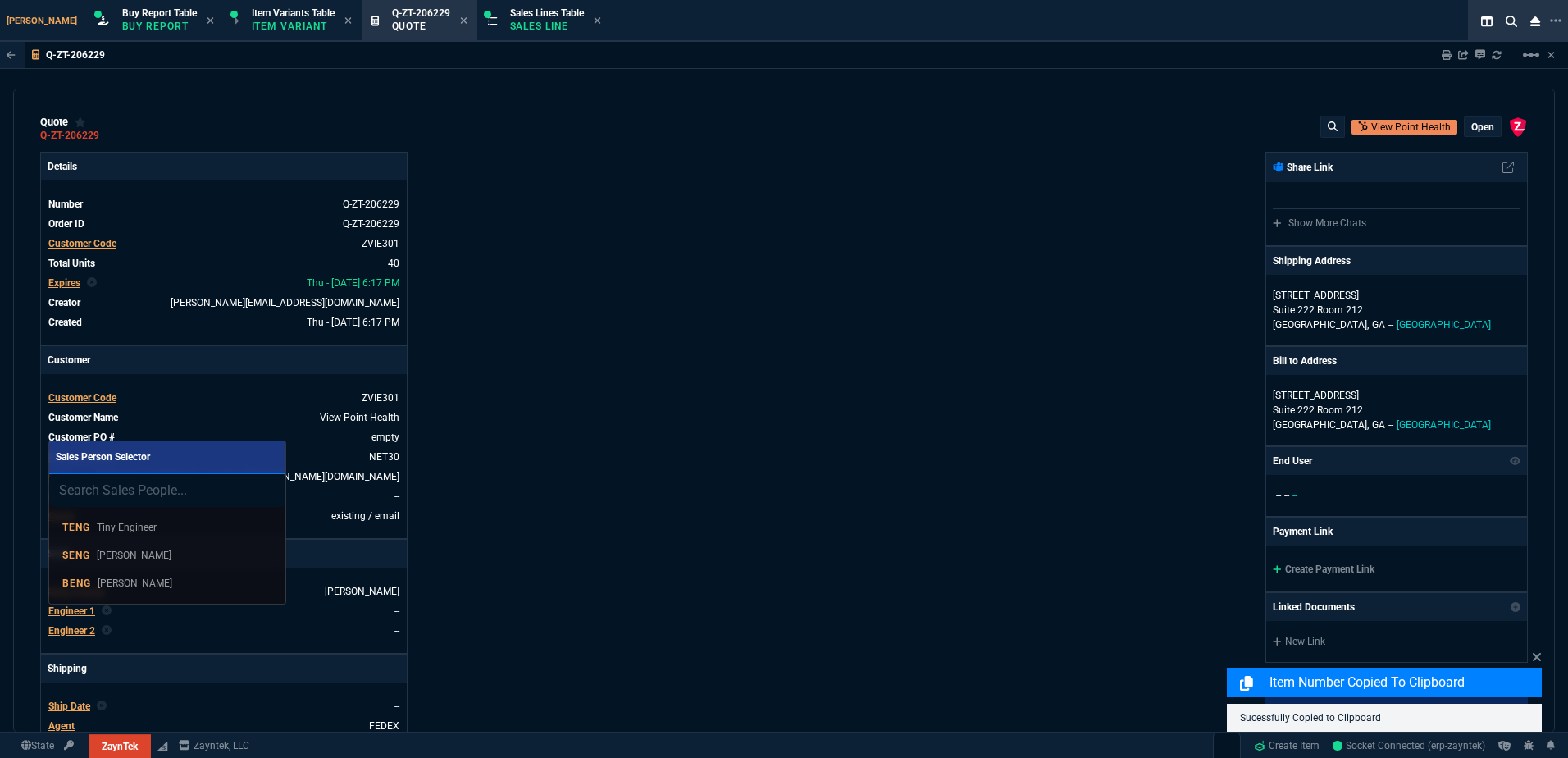
drag, startPoint x: 149, startPoint y: 576, endPoint x: 765, endPoint y: 506, distance: 620.0
click at [151, 573] on link "BENG [PERSON_NAME]" at bounding box center [167, 582] width 223 height 28
click at [754, 506] on div "Details Number Q-ZT-206229 Order ID Q-ZT-206229 Customer Code ZVIE301 Total Uni…" at bounding box center [412, 575] width 744 height 846
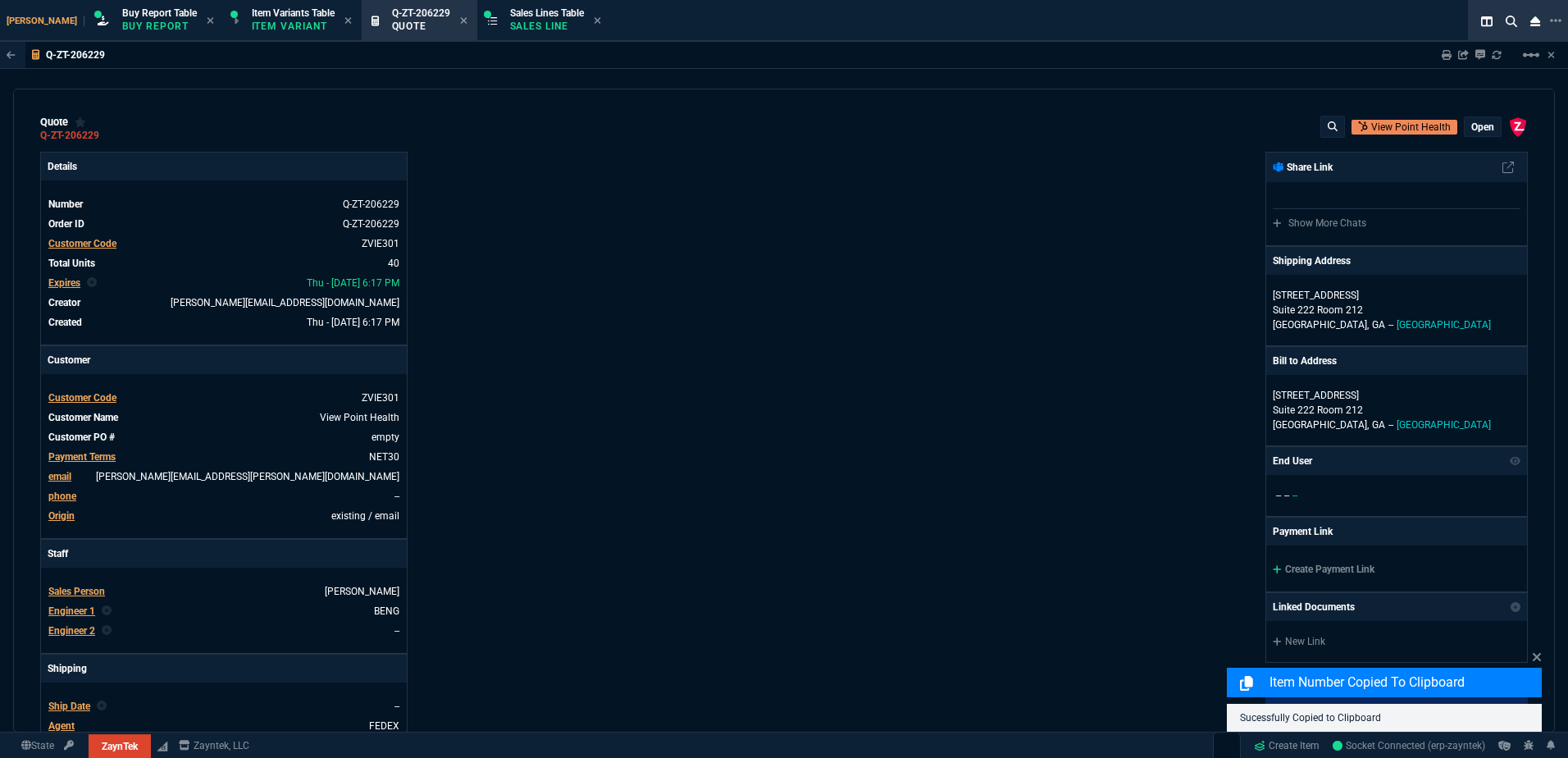
click at [961, 128] on div "quote Q-ZT-206229 View Point Health open ZaynTek, LLC [STREET_ADDRESS]" at bounding box center [784, 129] width 1487 height 27
click at [1450, 52] on icon at bounding box center [1447, 55] width 9 height 9
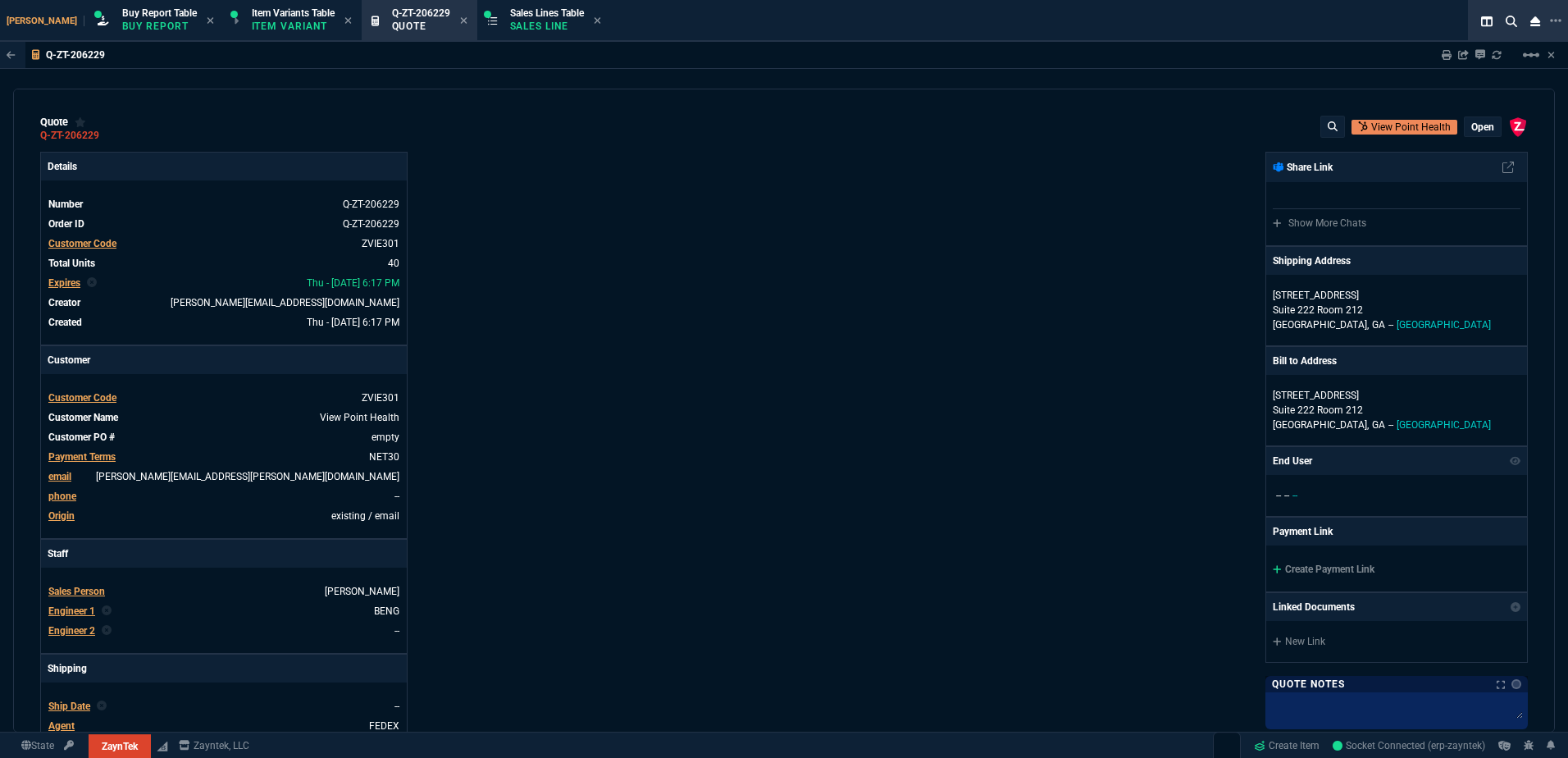
type input "17"
type input "129"
type input "-1"
type input "-2"
type input "20"
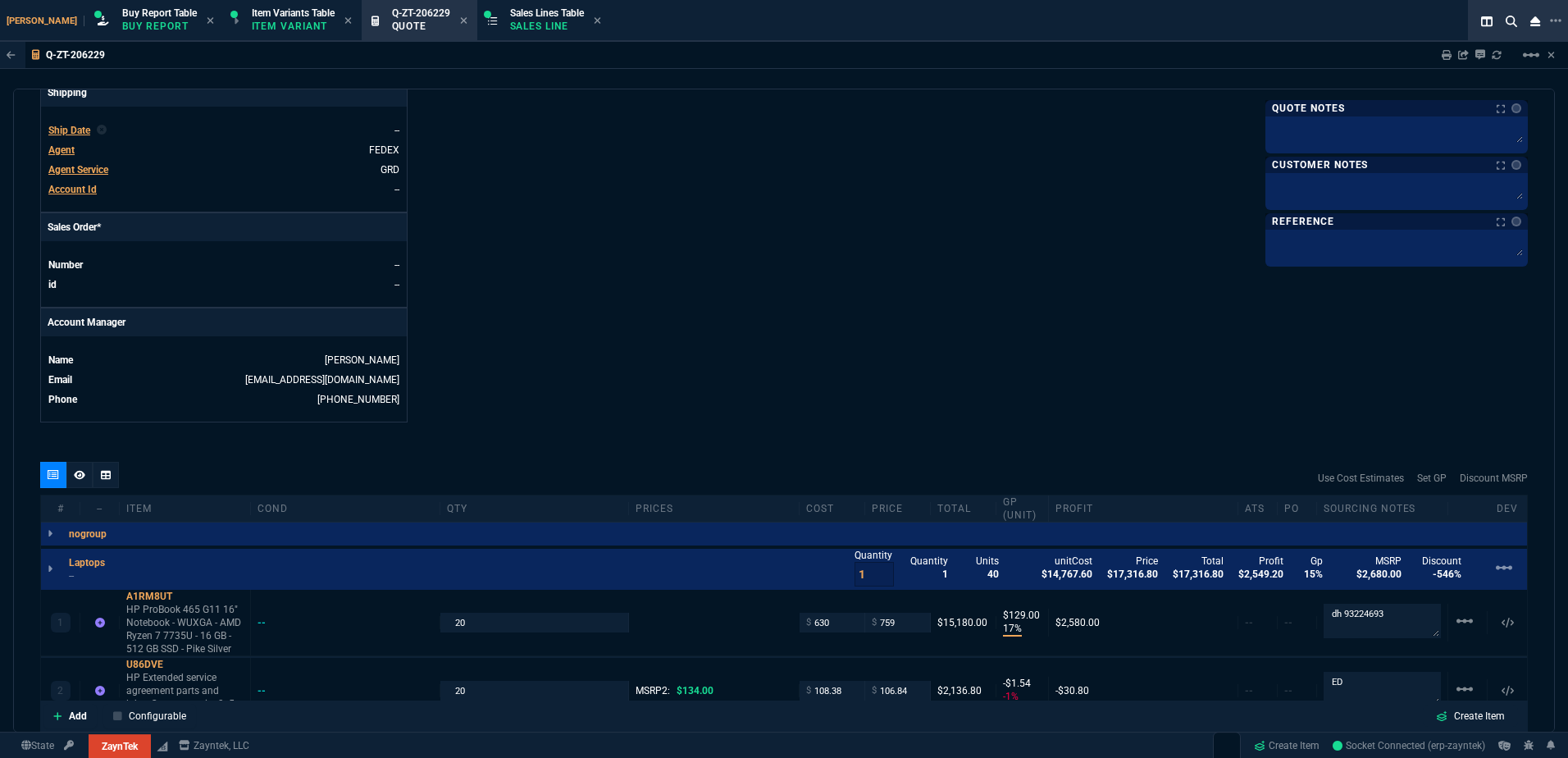
scroll to position [738, 0]
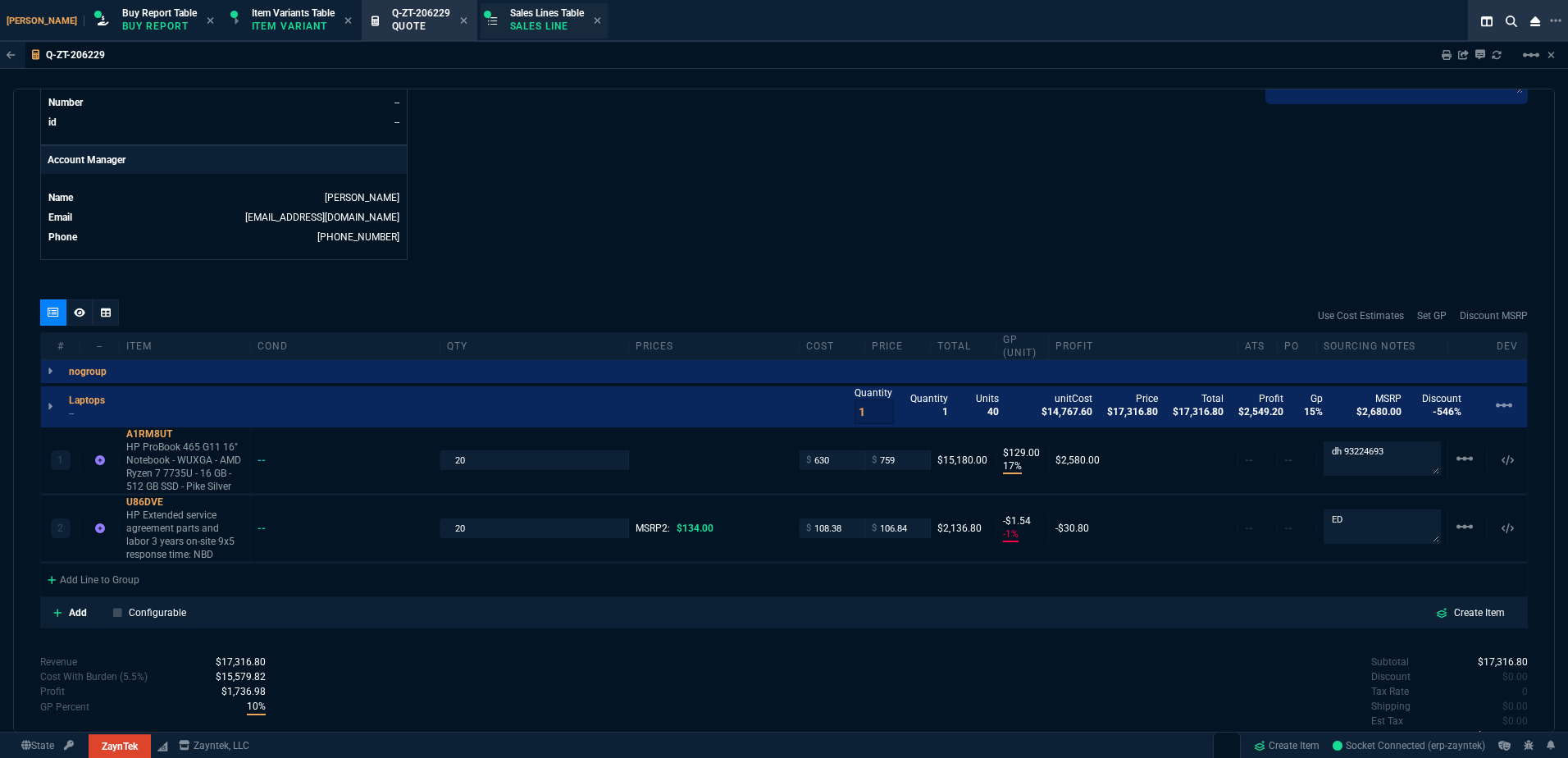
drag, startPoint x: 496, startPoint y: 14, endPoint x: 449, endPoint y: 21, distance: 47.5
click at [510, 14] on span "Sales Lines Table" at bounding box center [547, 13] width 74 height 11
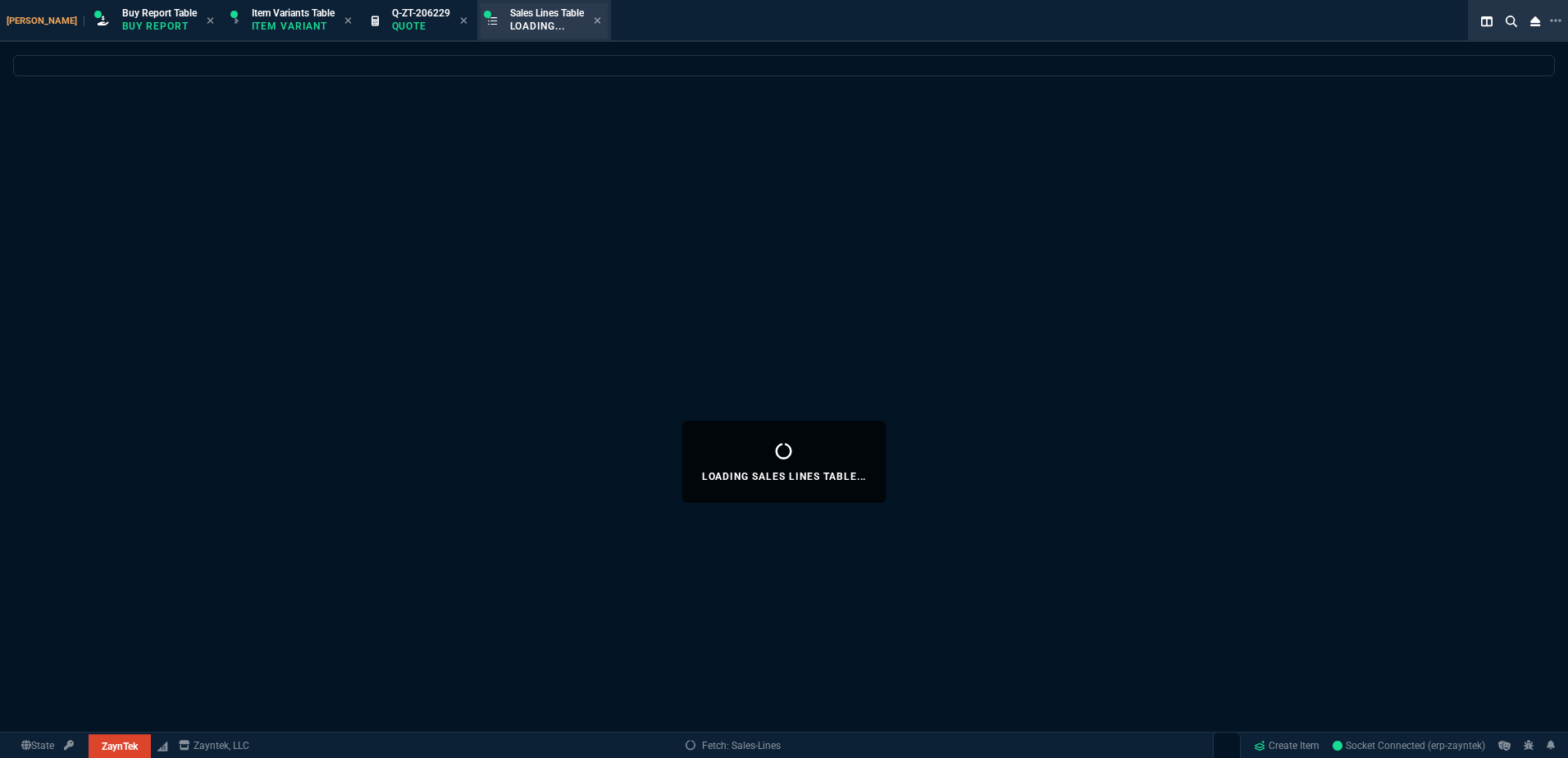
click at [460, 20] on icon at bounding box center [463, 20] width 7 height 7
select select
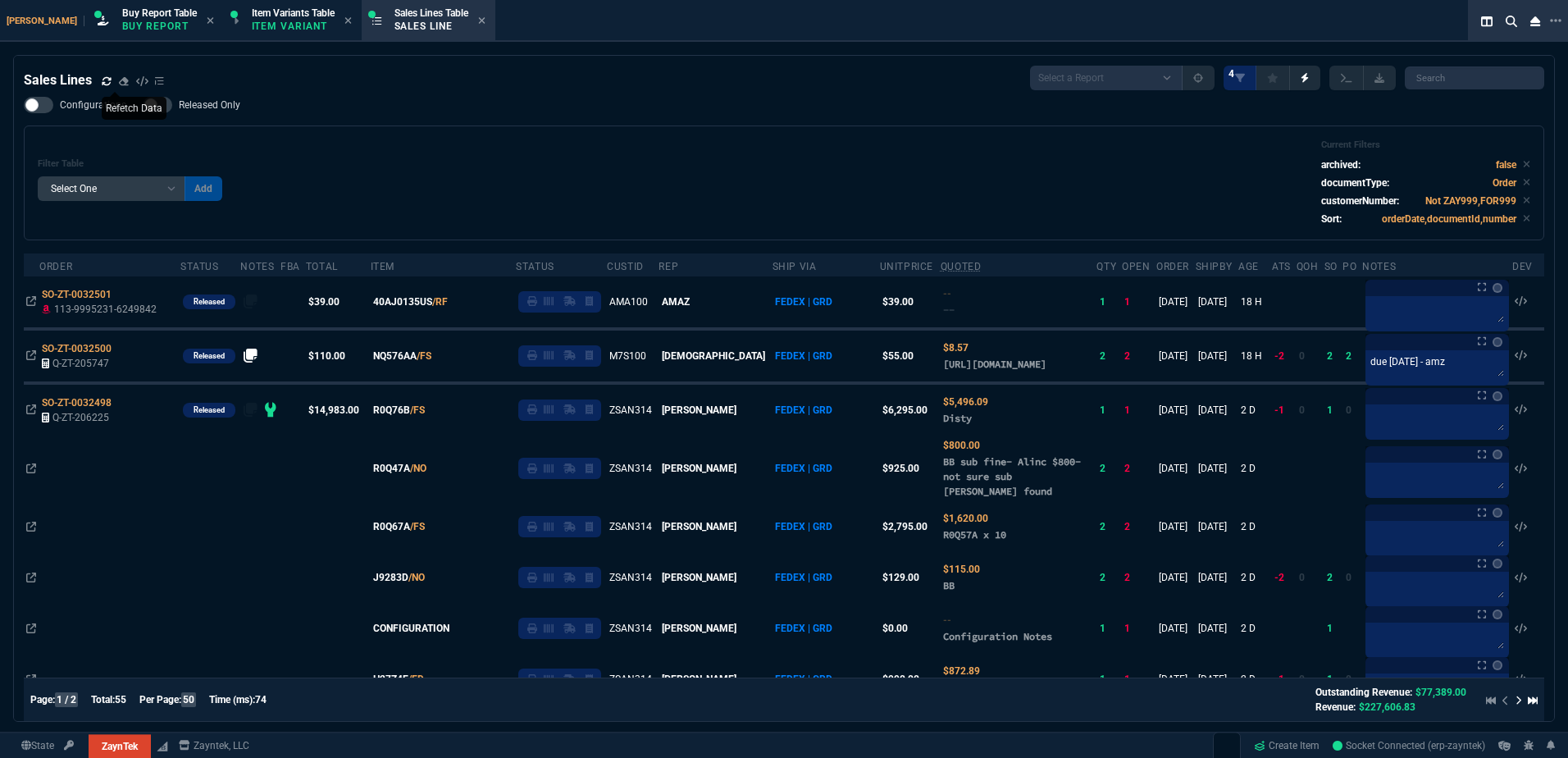
click at [106, 83] on icon at bounding box center [106, 81] width 9 height 9
click at [571, 150] on div "Filter Table Select One Add Filter () Age () ATS () Cond (itemVariantCode) Cust…" at bounding box center [784, 183] width 1492 height 87
